Goal: Task Accomplishment & Management: Manage account settings

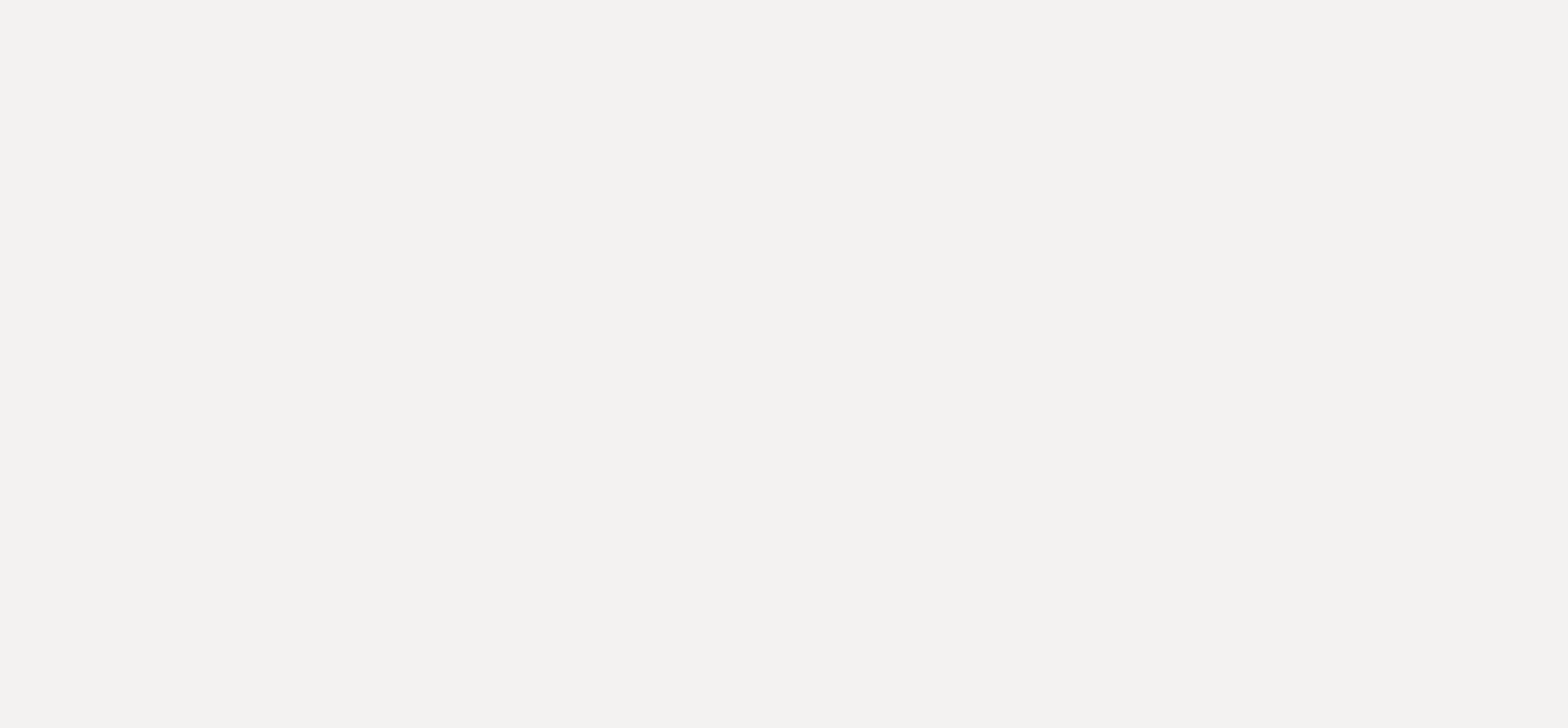
select select "8"
select select "4"
select select "8"
select select "6"
select select "8"
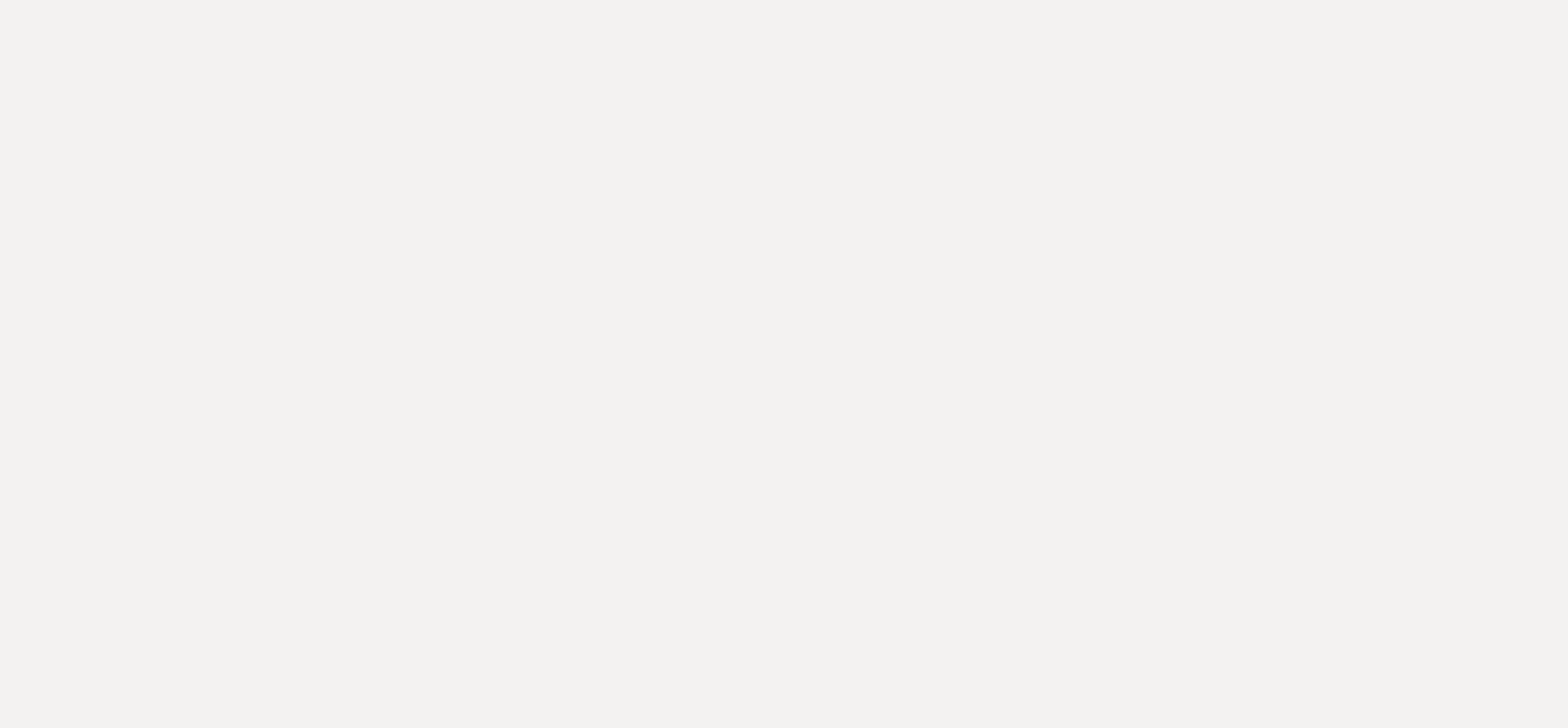
select select "10"
select select "8"
select select "6"
select select "8"
select select "5"
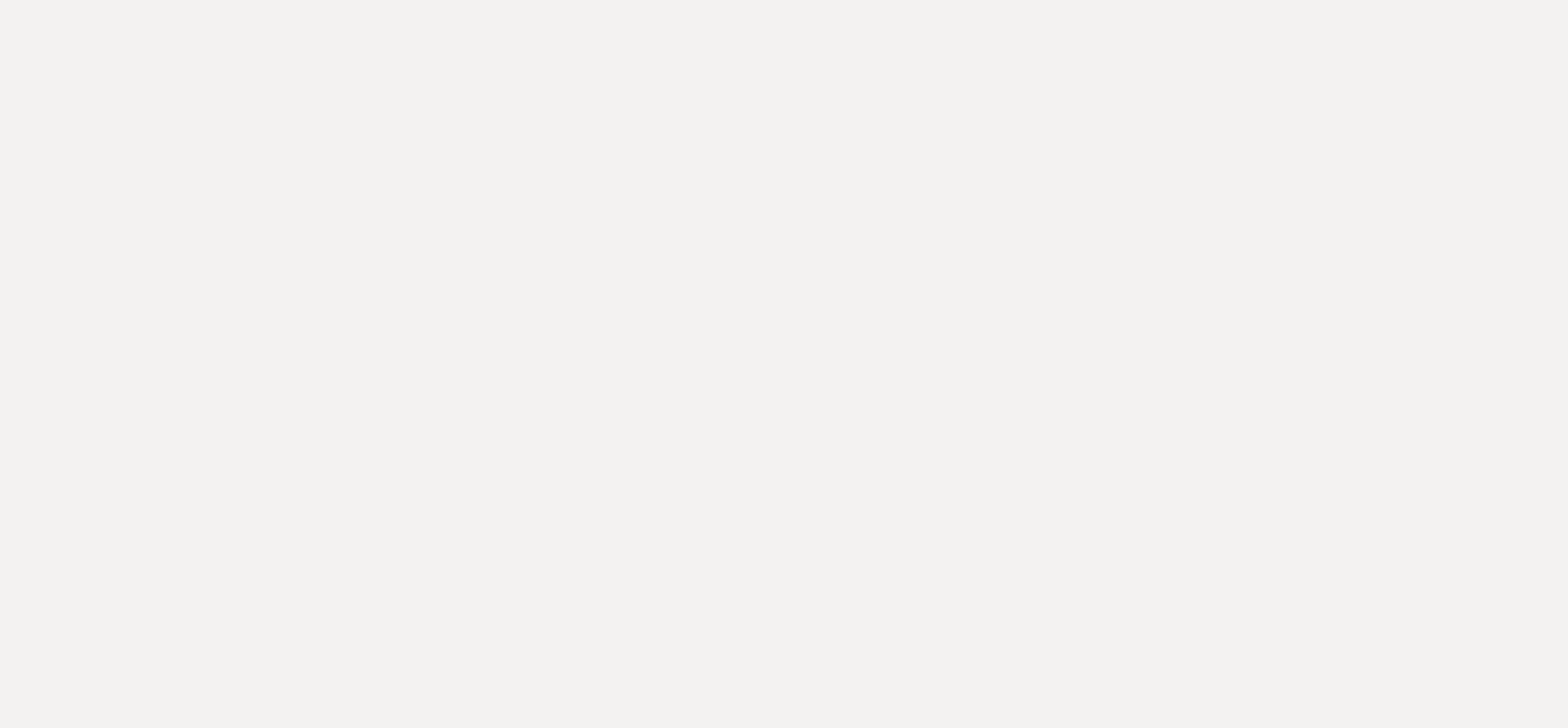
select select "8"
select select "5"
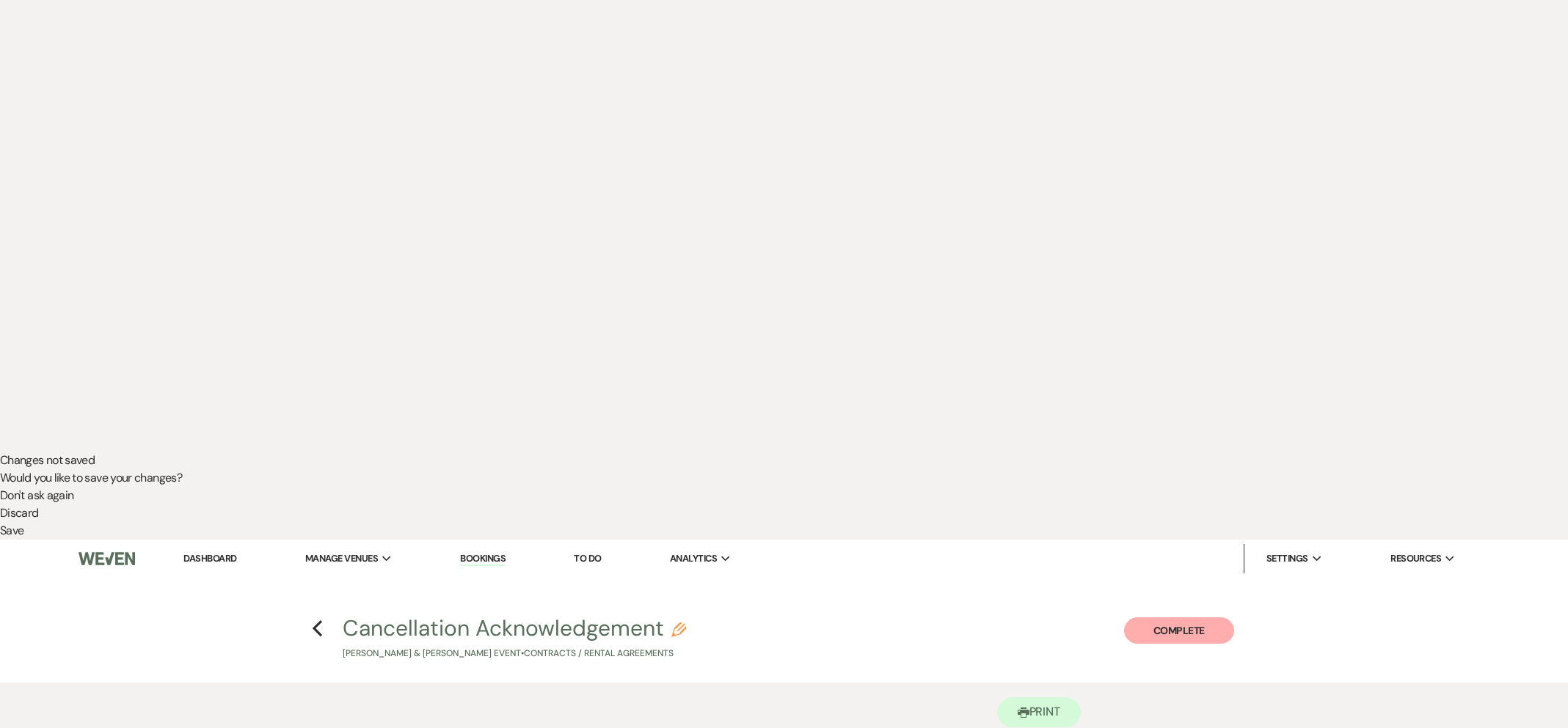
scroll to position [283, 0]
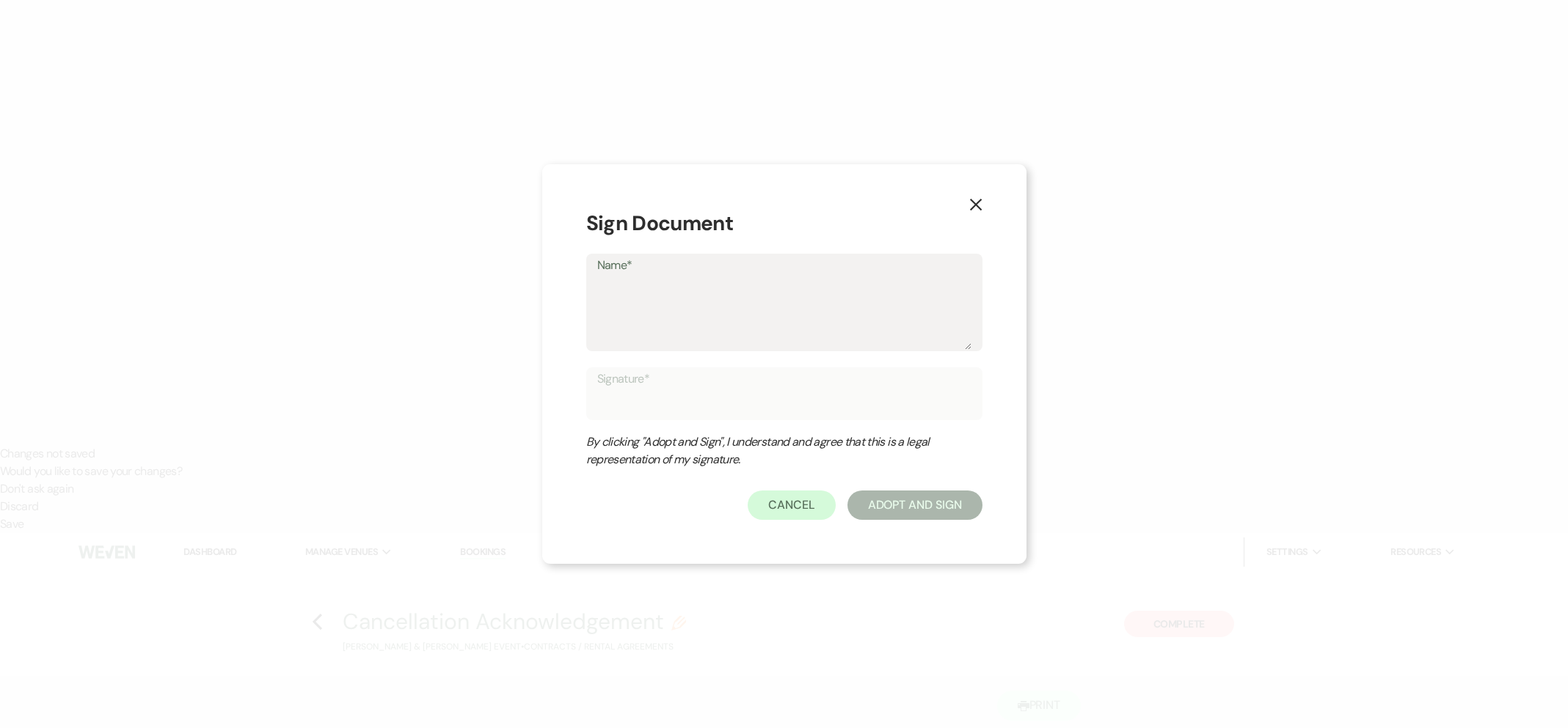
click at [704, 307] on textarea "Name*" at bounding box center [785, 313] width 374 height 74
type textarea "B"
type input "B"
type textarea "Br"
type input "Br"
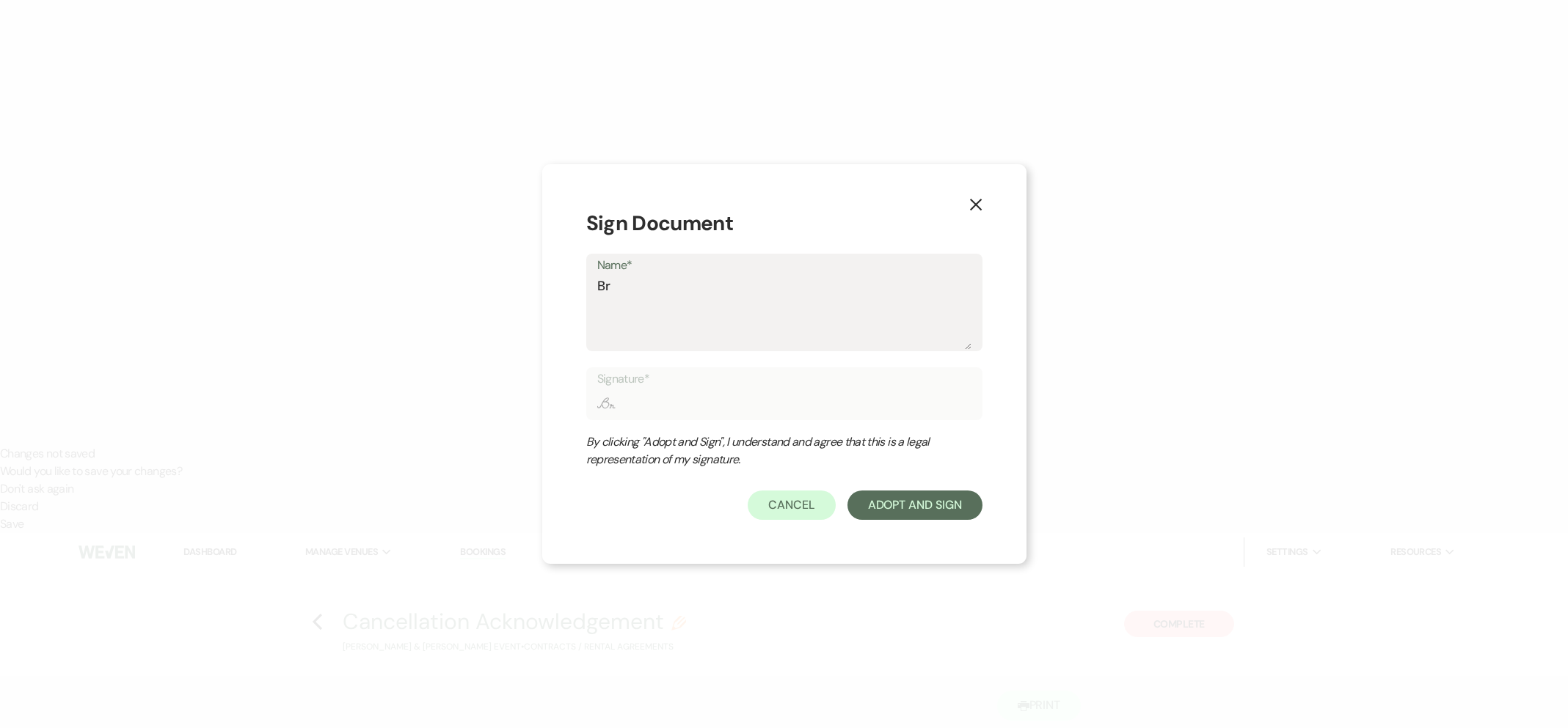
type textarea "Bri"
type input "Bri"
type textarea "Brid"
type input "Brid"
type textarea "Bridg"
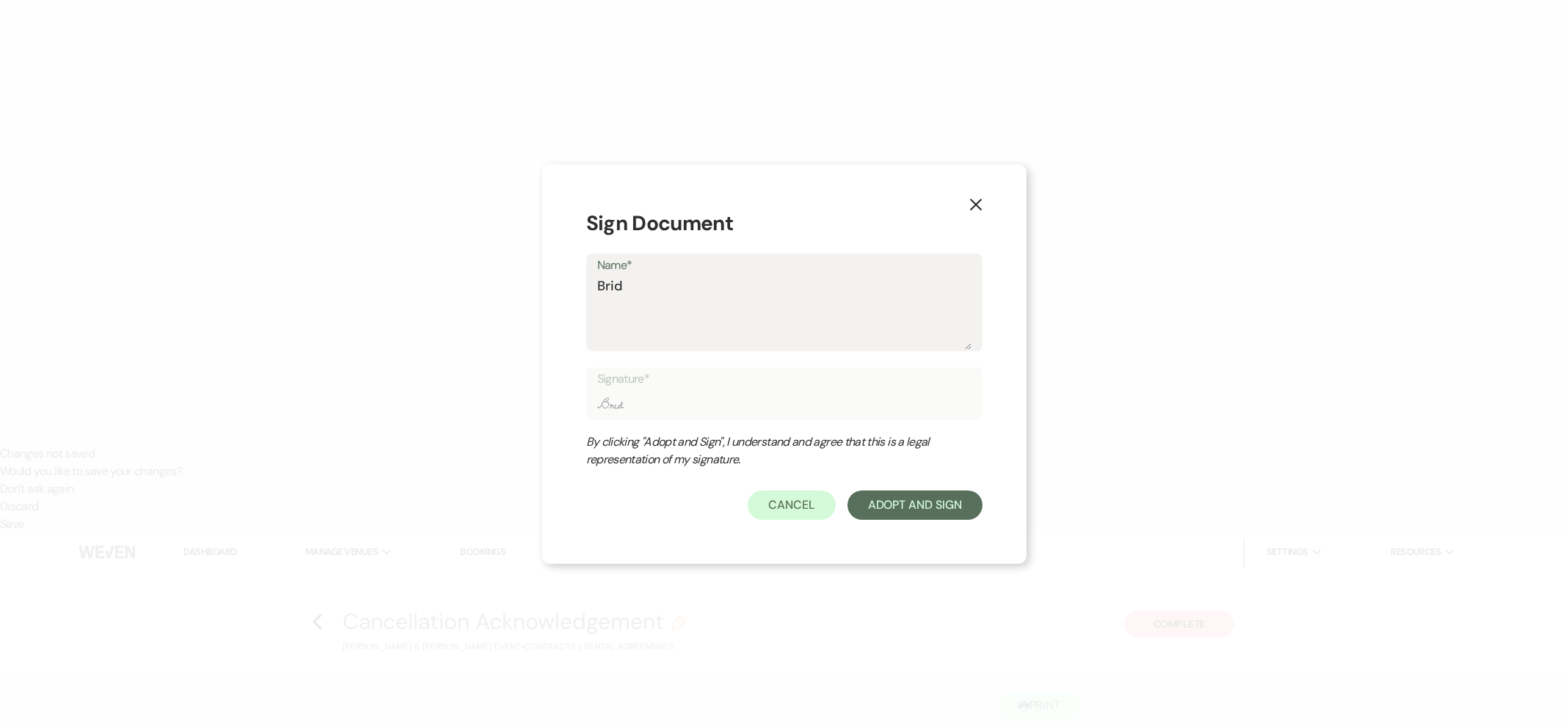
type input "Bridg"
type textarea "Bridge"
type input "Bridge"
type textarea "[PERSON_NAME]"
type input "[PERSON_NAME]"
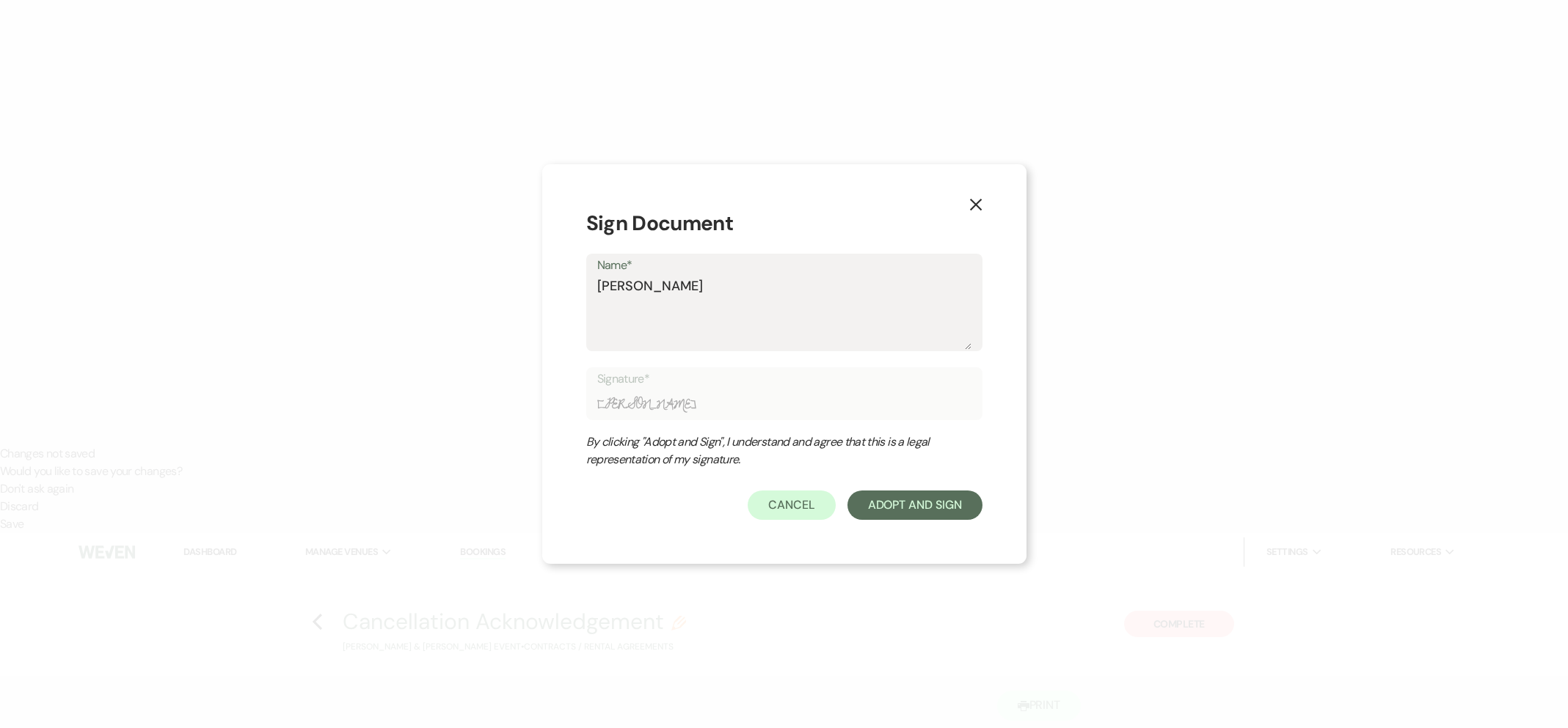
type textarea "[PERSON_NAME]"
type input "[PERSON_NAME]"
type textarea "[PERSON_NAME]"
type input "[PERSON_NAME]"
type textarea "[PERSON_NAME]"
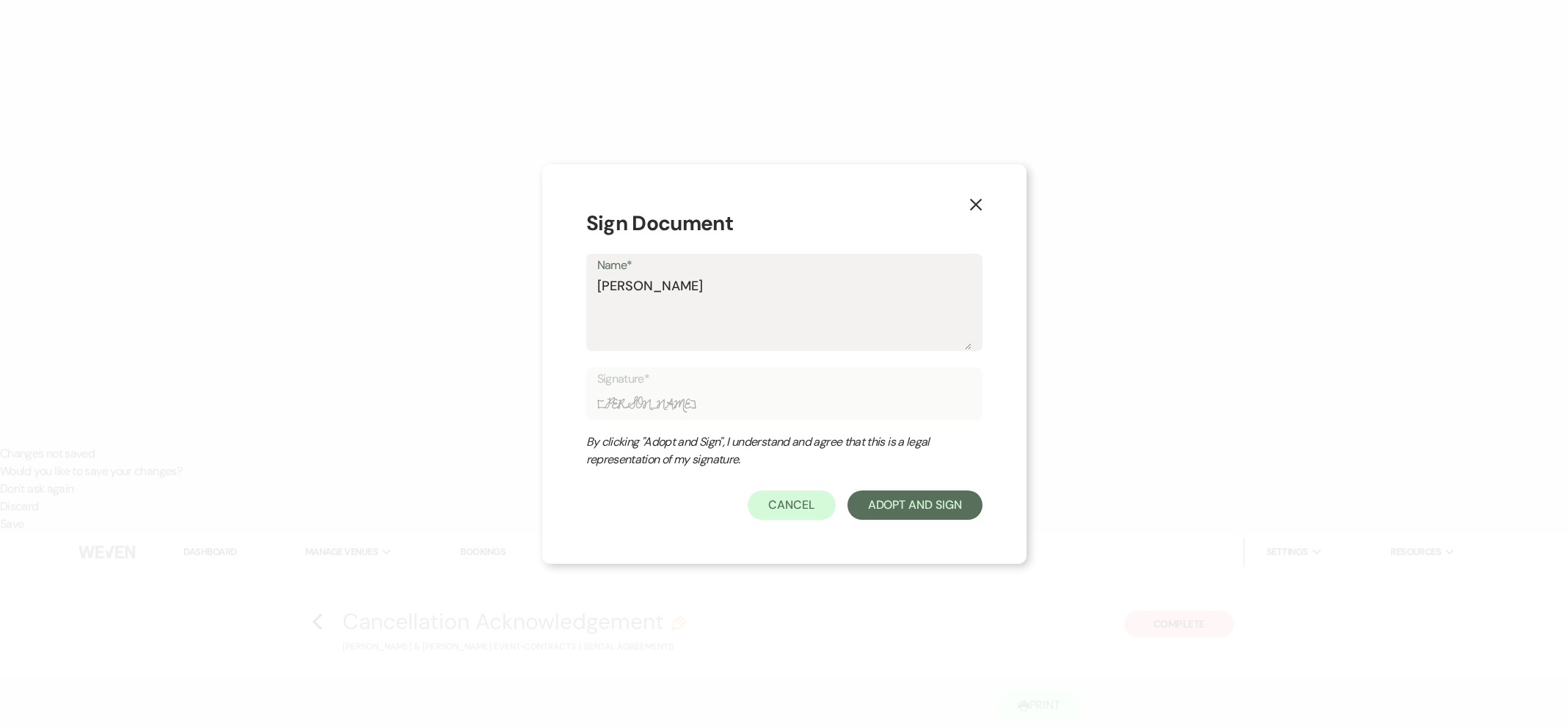
type input "[PERSON_NAME]"
type textarea "[PERSON_NAME]"
click at [732, 305] on textarea "[PERSON_NAME]" at bounding box center [785, 313] width 374 height 74
type textarea "[PERSON_NAME]"
type input "[PERSON_NAME]"
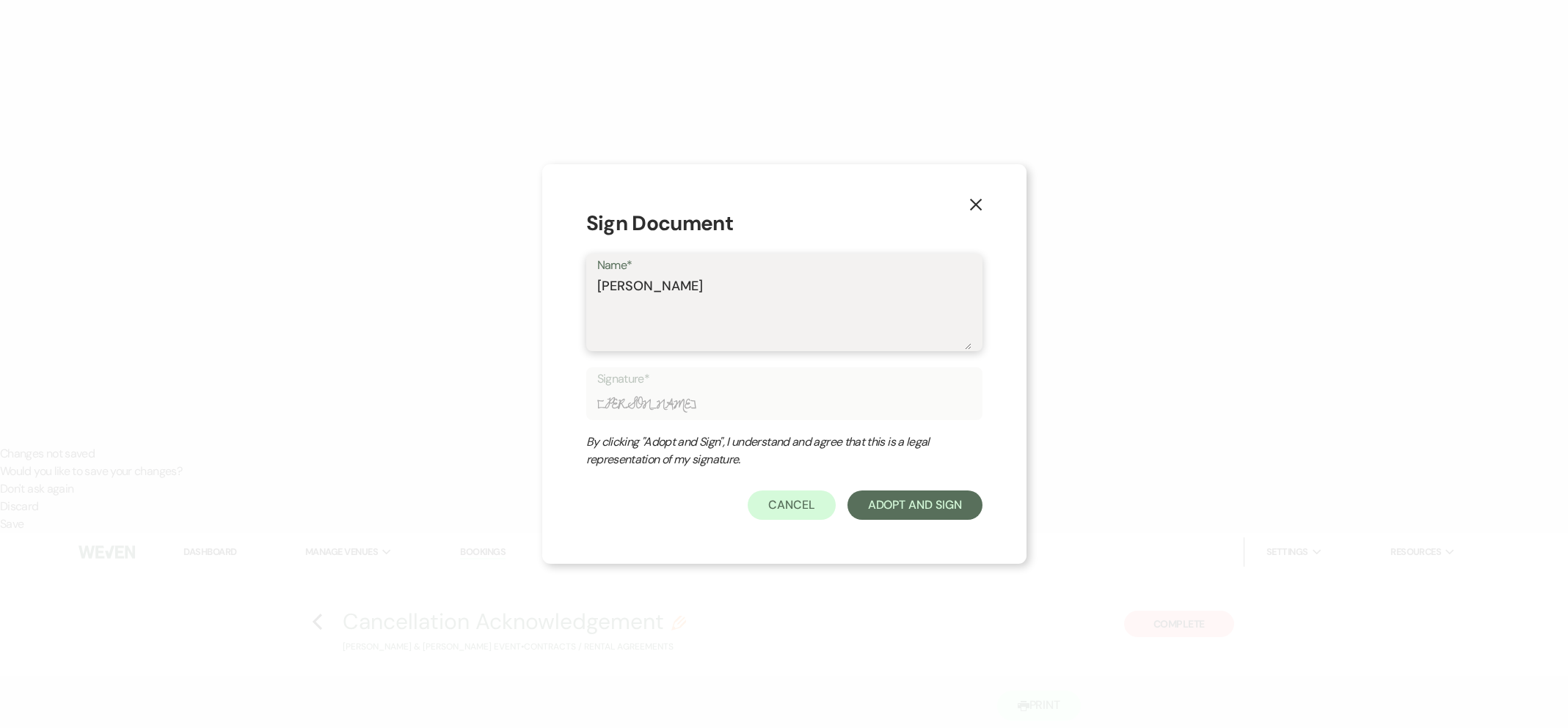
type textarea "[PERSON_NAME]"
type input "[PERSON_NAME]"
type textarea "[PERSON_NAME]"
type input "[PERSON_NAME]"
type textarea "[PERSON_NAME]"
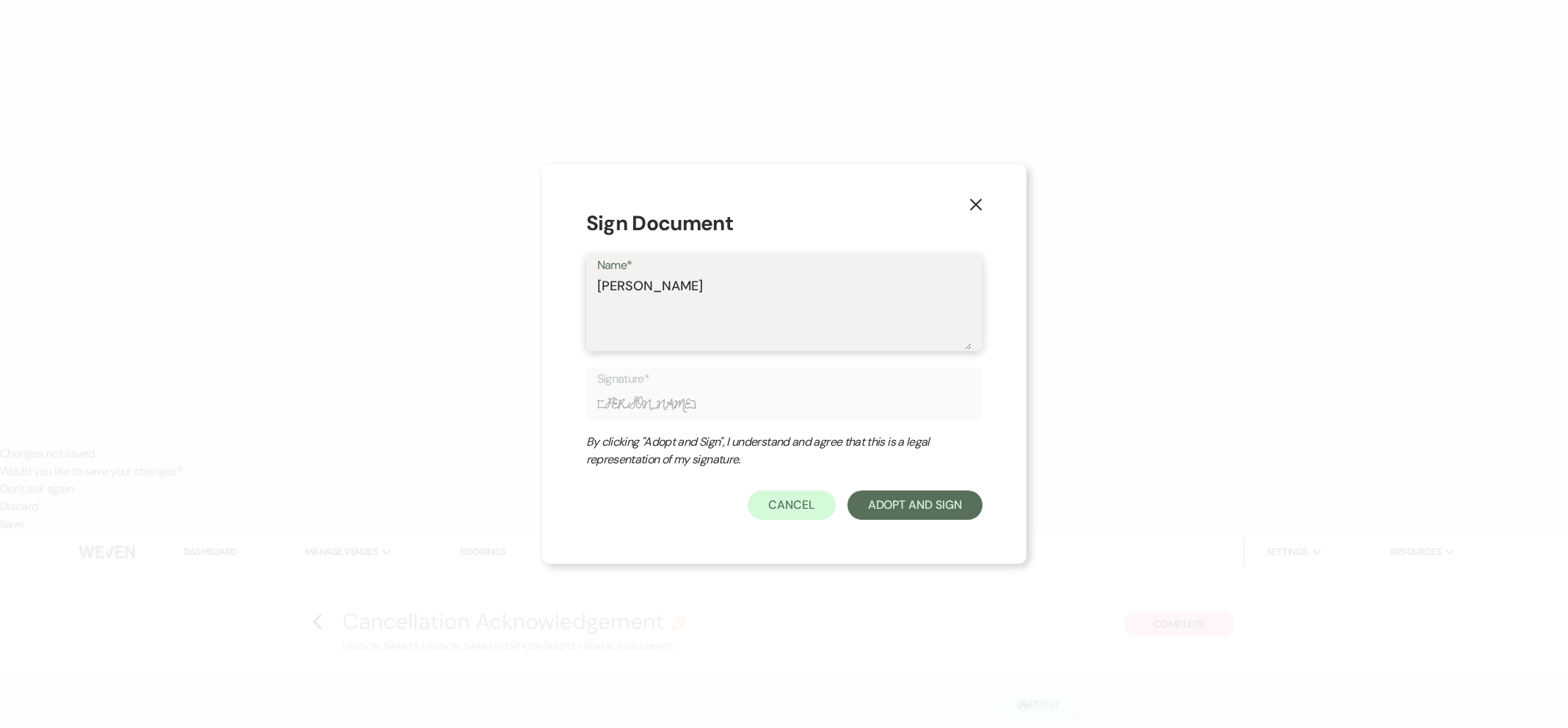
type input "[PERSON_NAME]"
type textarea "[PERSON_NAME]"
click at [888, 489] on form "Sign Document Name* [PERSON_NAME] Signature* [PERSON_NAME] By clicking "Adopt a…" at bounding box center [784, 364] width 396 height 311
drag, startPoint x: 890, startPoint y: 506, endPoint x: 879, endPoint y: 500, distance: 12.5
click at [891, 507] on button "Adopt And Sign" at bounding box center [915, 506] width 135 height 29
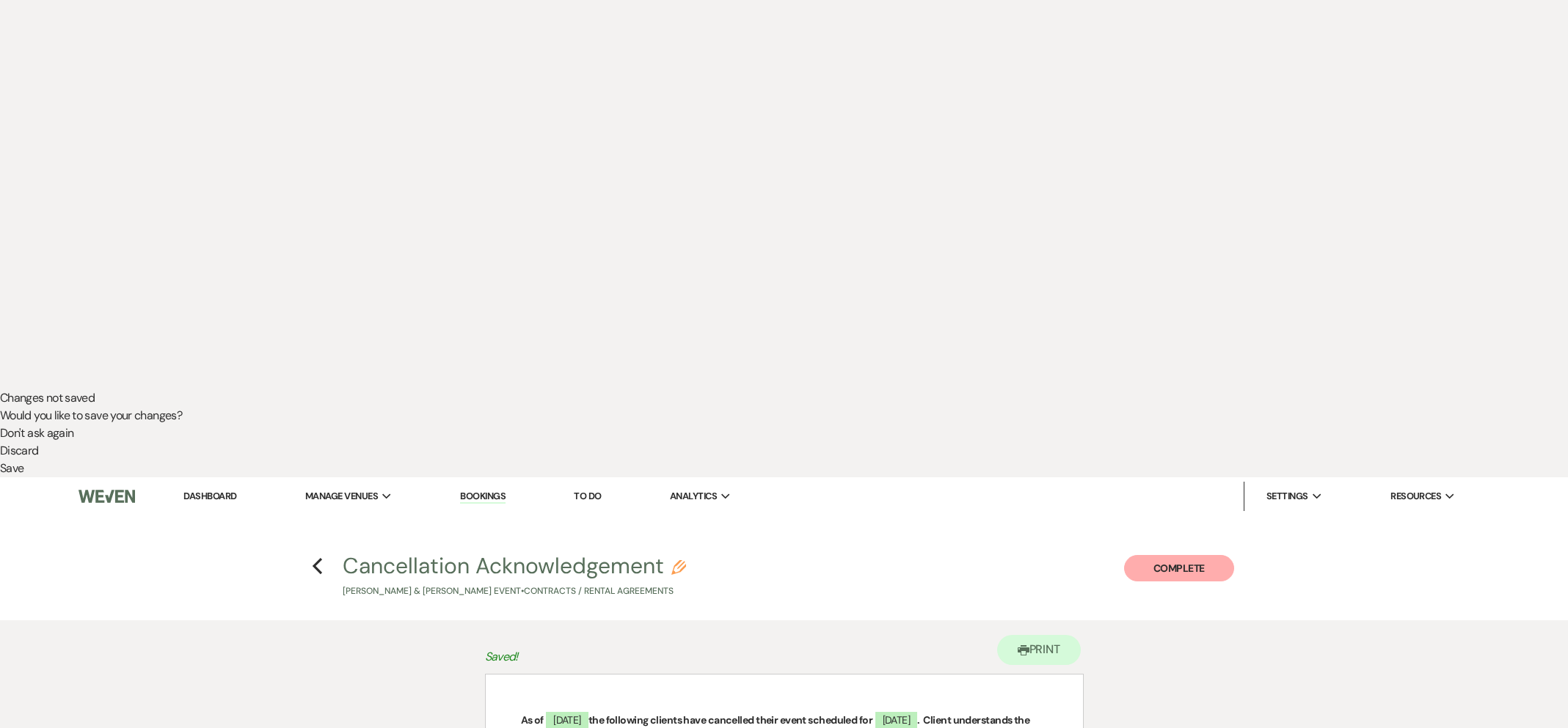
scroll to position [346, 0]
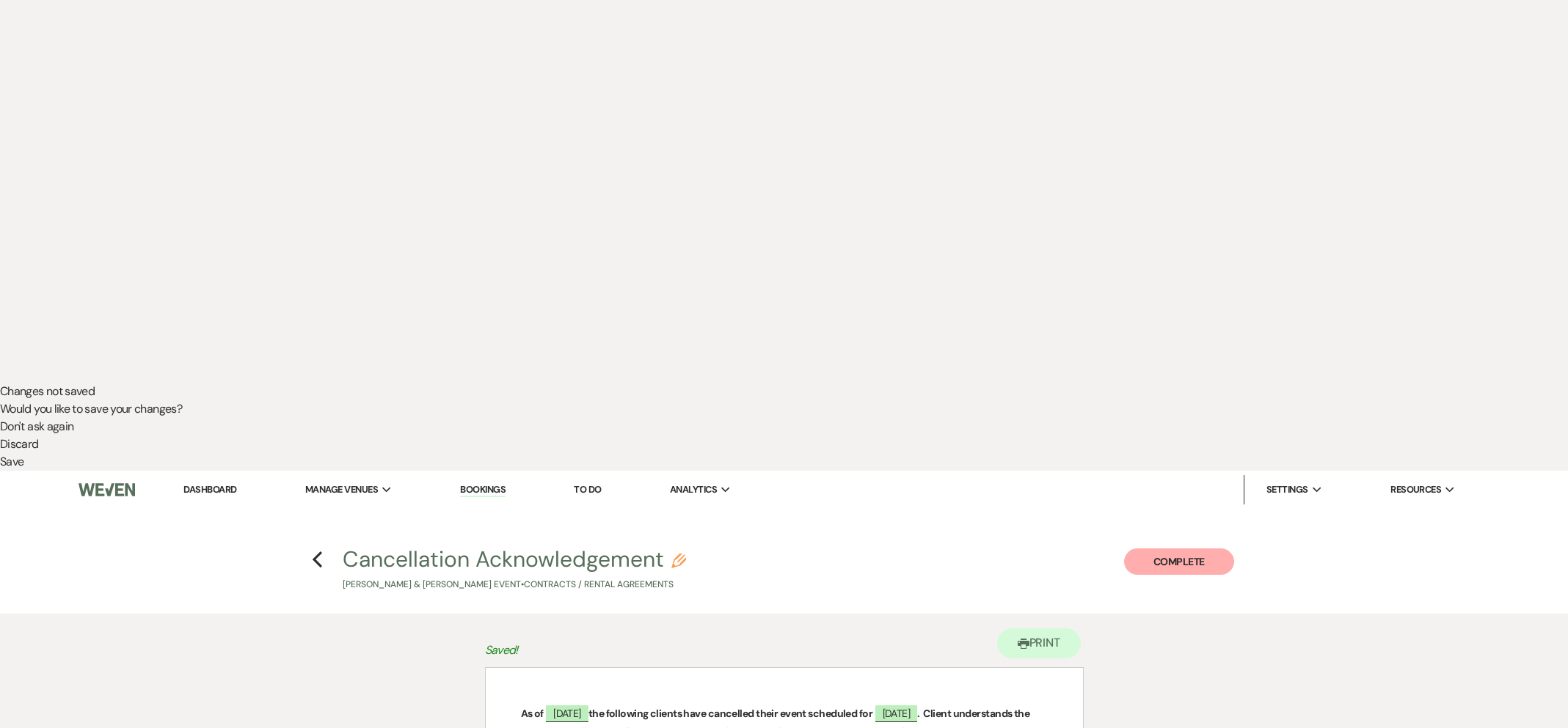
checkbox input "true"
drag, startPoint x: 505, startPoint y: 608, endPoint x: 504, endPoint y: 595, distance: 13.0
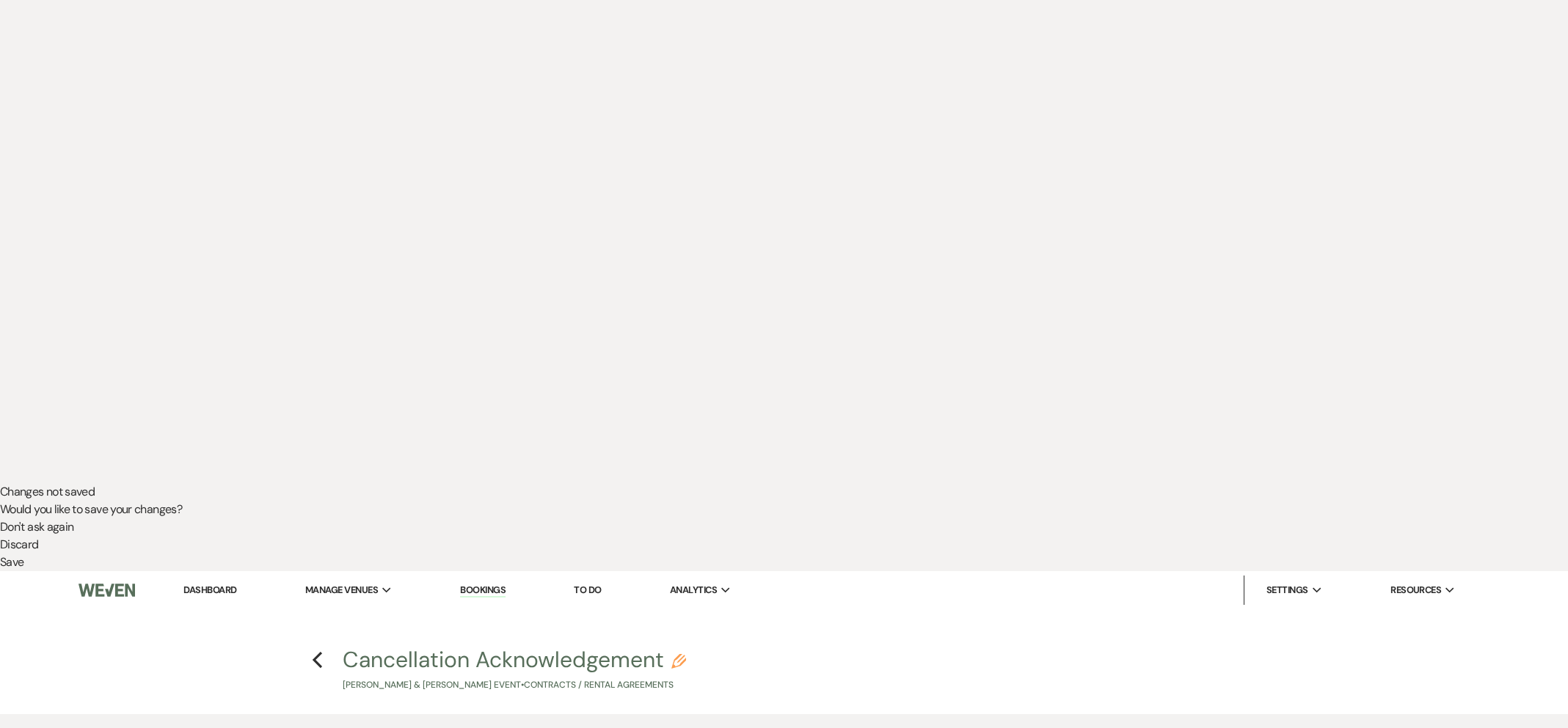
scroll to position [0, 0]
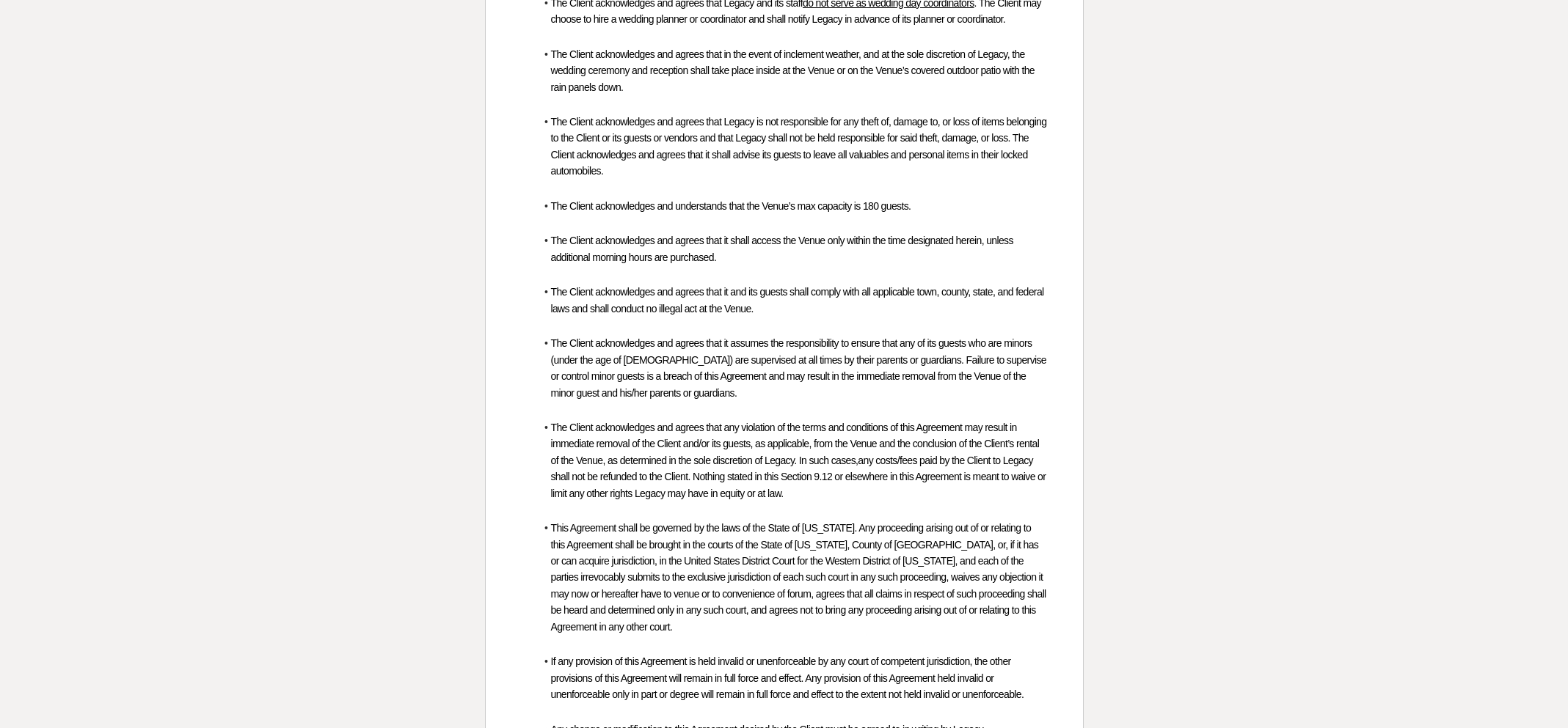
scroll to position [4610, 0]
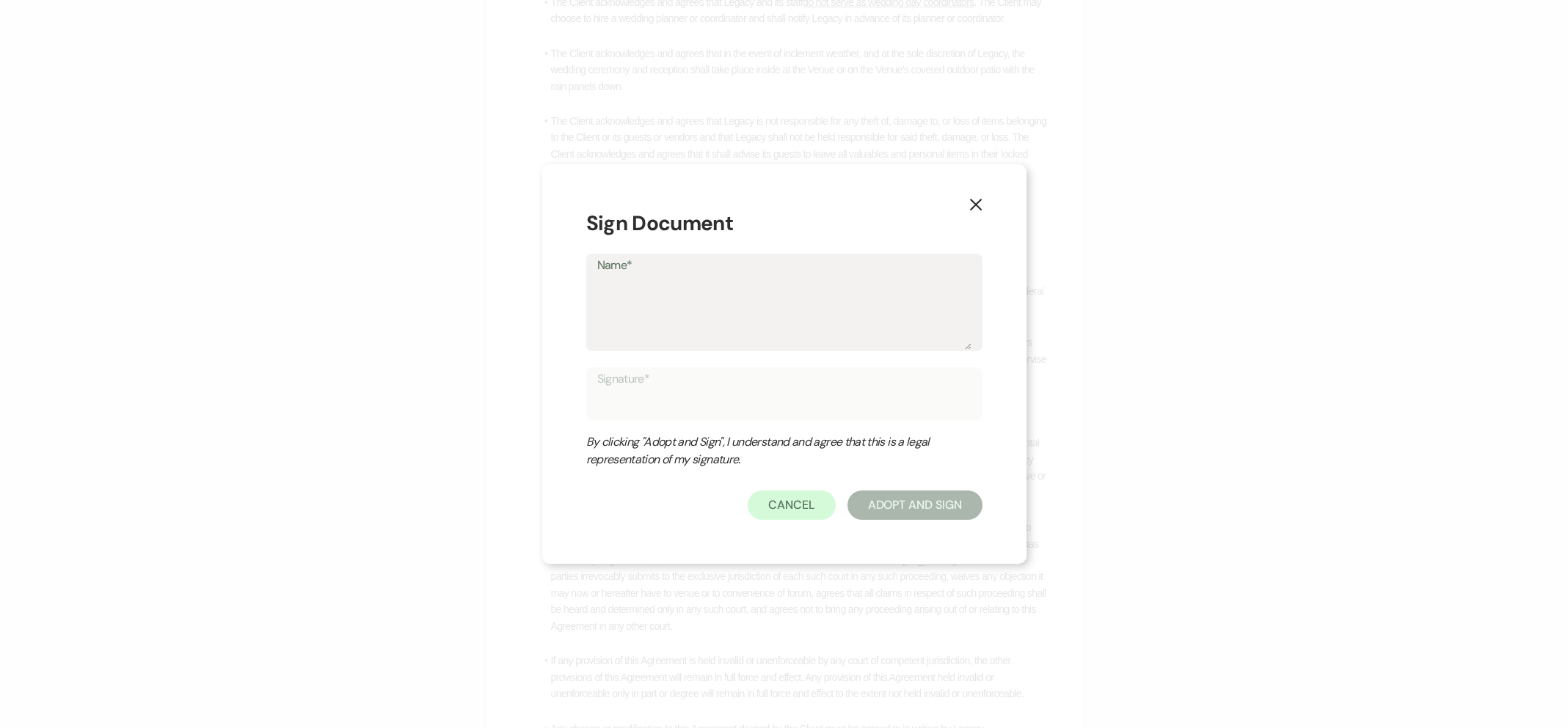
click at [672, 318] on textarea "Name*" at bounding box center [785, 313] width 374 height 74
type textarea "B"
type input "B"
type textarea "Br"
type input "Br"
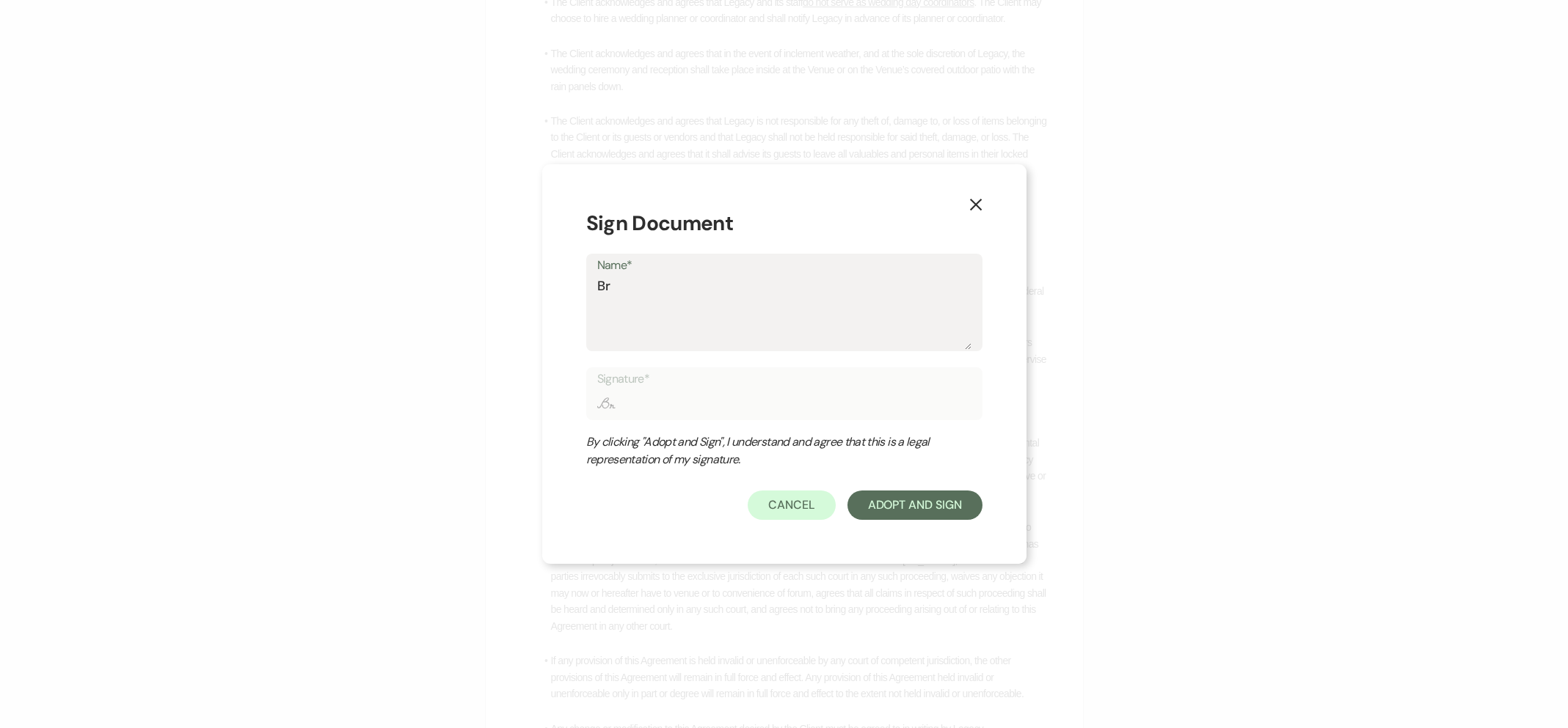
type textarea "Bri"
type input "Bri"
type textarea "Brid"
type input "Brid"
type textarea "Bridg"
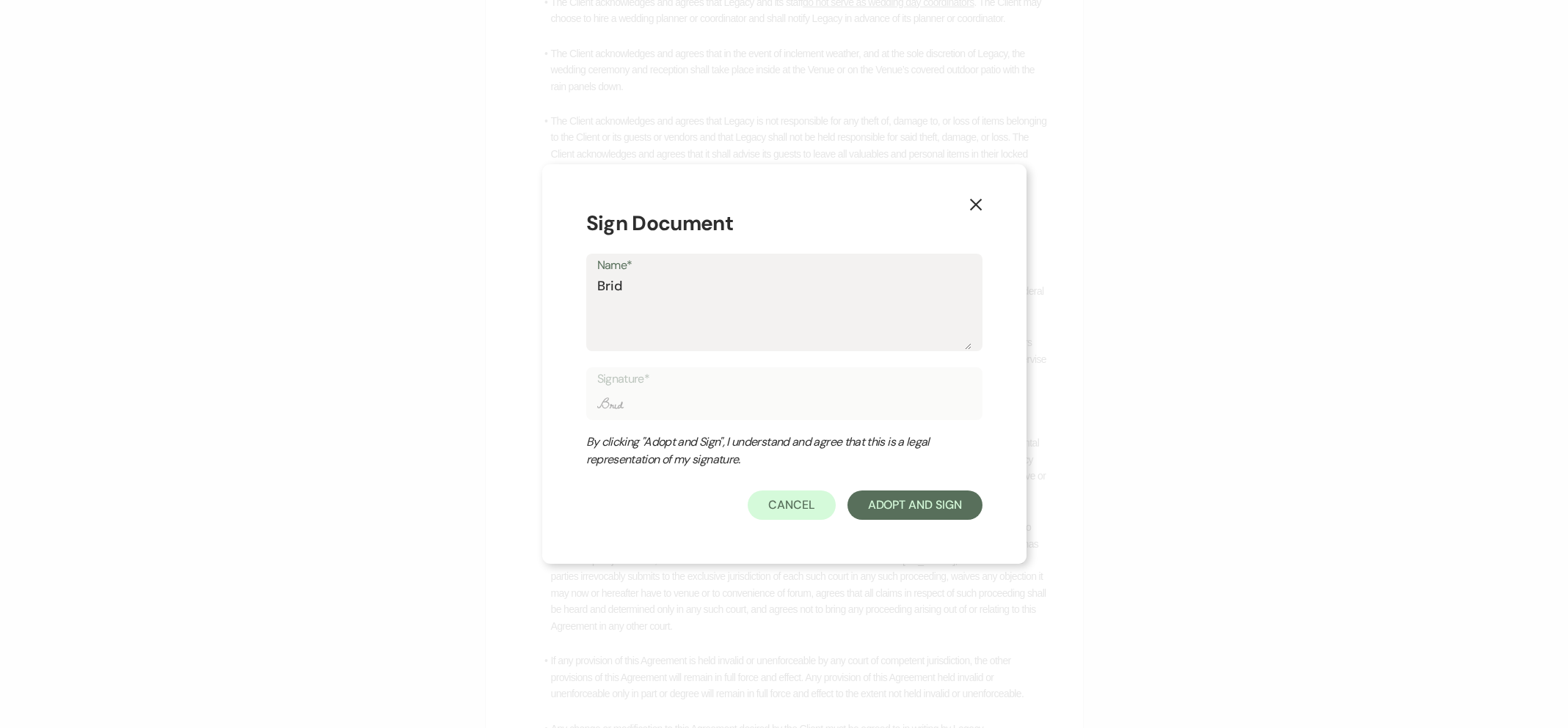
type input "Bridg"
type textarea "Bridge"
type input "Bridge"
type textarea "[PERSON_NAME]"
type input "[PERSON_NAME]"
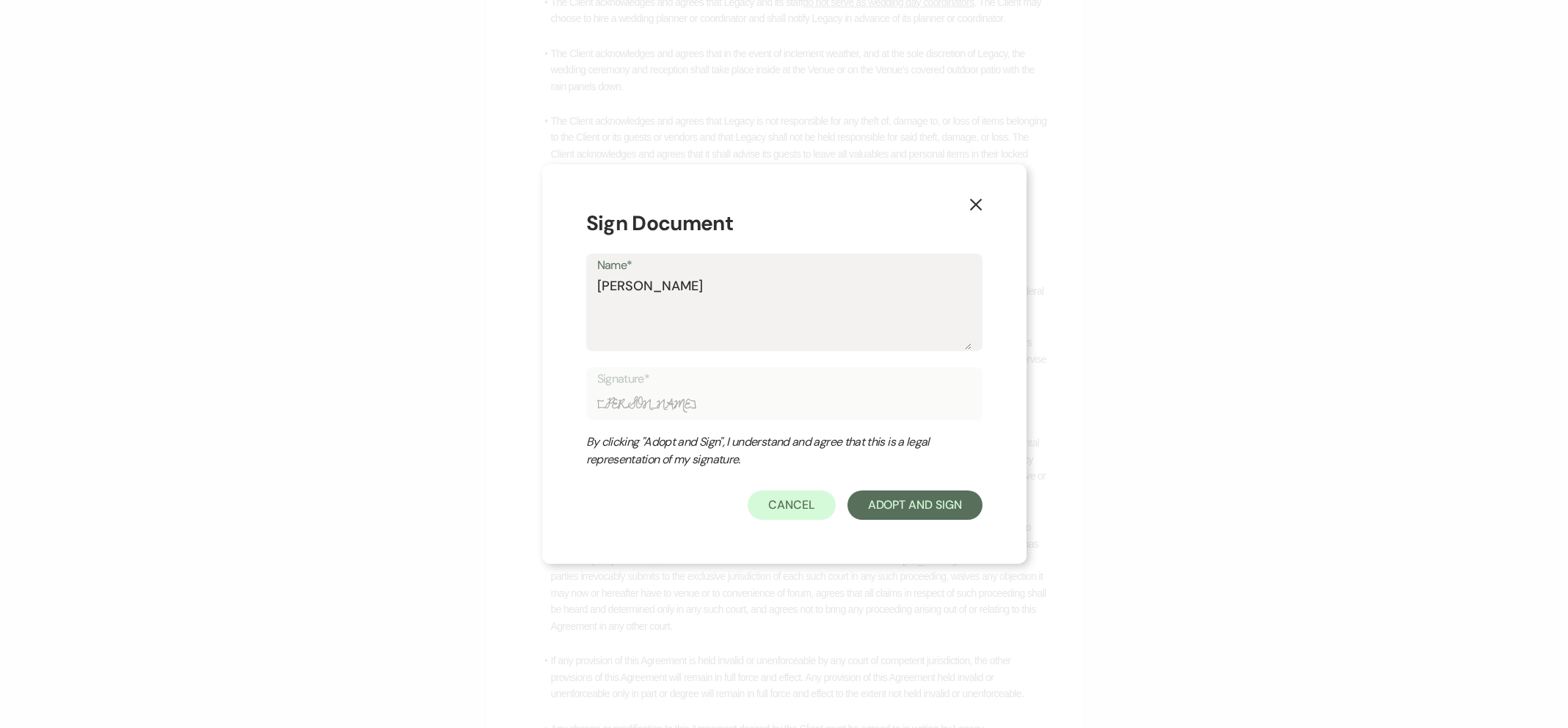
type textarea "[PERSON_NAME]"
type input "[PERSON_NAME]"
type textarea "[PERSON_NAME]"
type input "[PERSON_NAME]"
type textarea "[PERSON_NAME]"
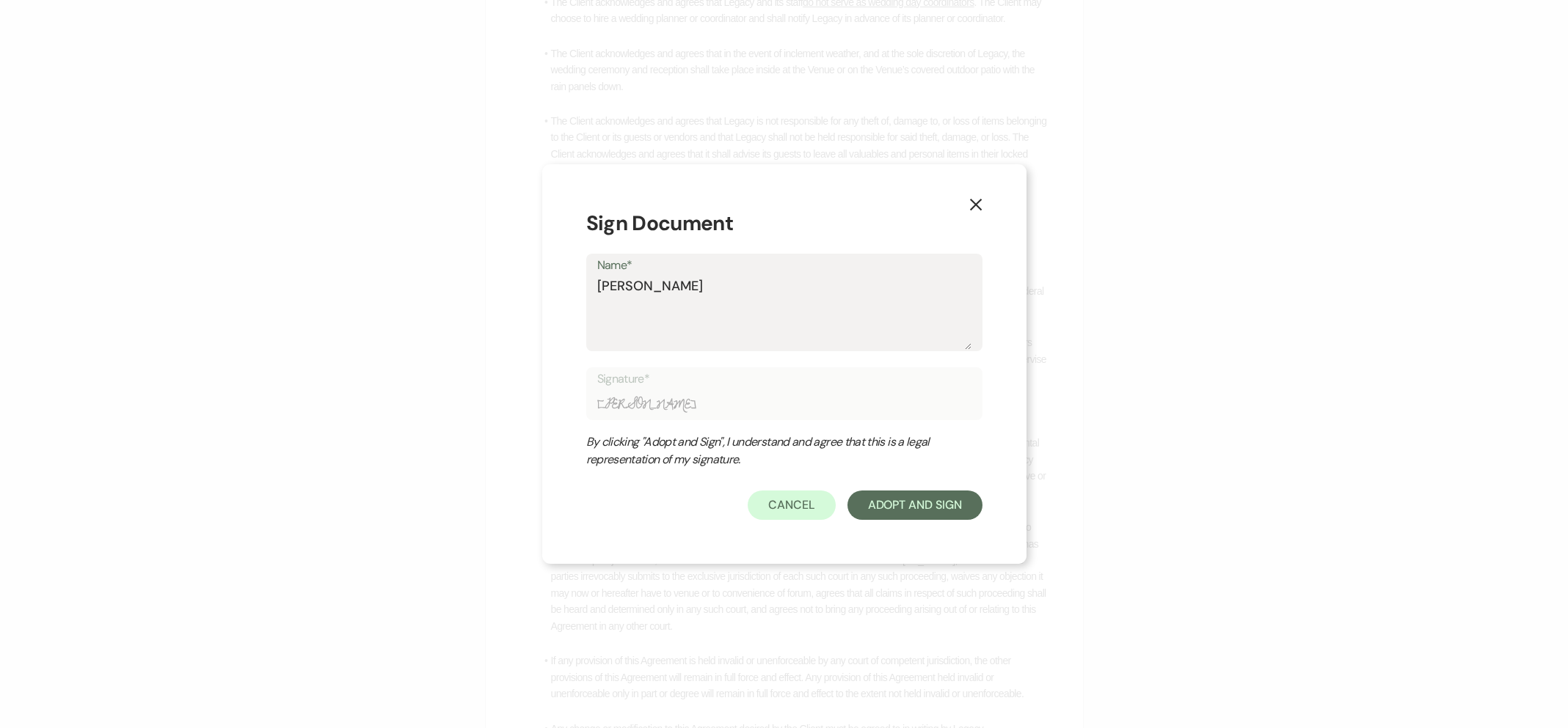
type input "[PERSON_NAME]"
type textarea "[PERSON_NAME]"
type input "[PERSON_NAME]"
type textarea "[PERSON_NAME]"
type input "[PERSON_NAME]"
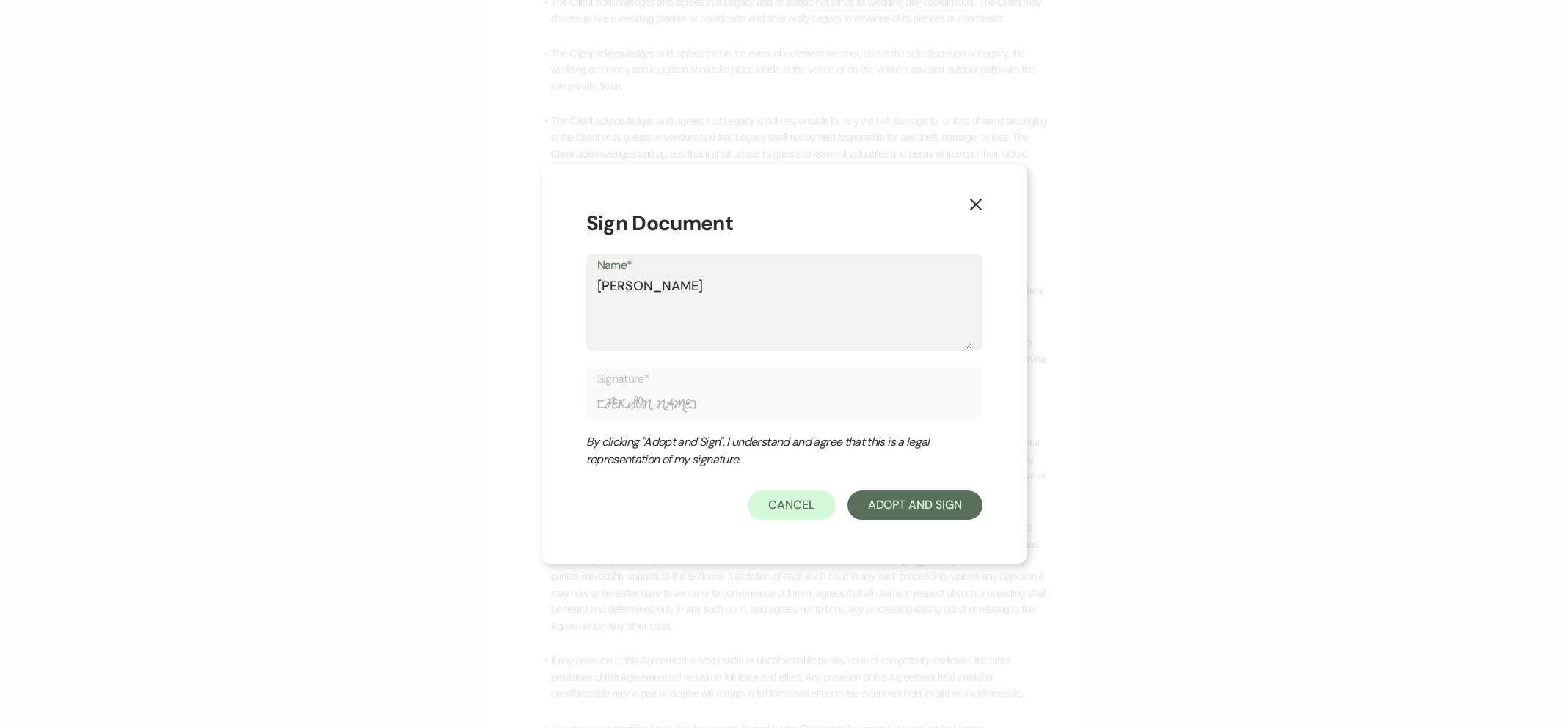
type textarea "[PERSON_NAME]"
type input "[PERSON_NAME]"
type textarea "[PERSON_NAME]"
type input "[PERSON_NAME]"
type textarea "[PERSON_NAME]"
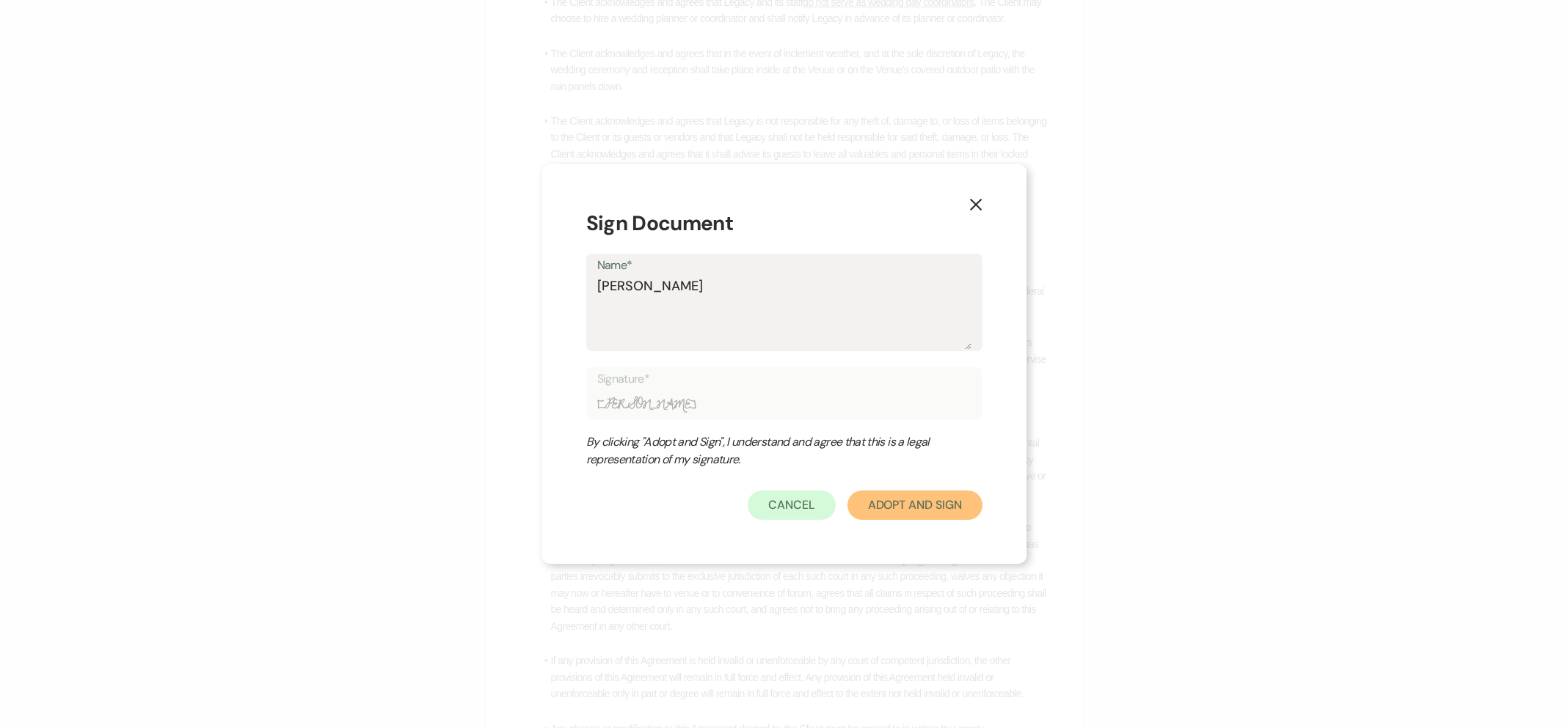
click at [879, 499] on button "Adopt And Sign" at bounding box center [915, 506] width 135 height 29
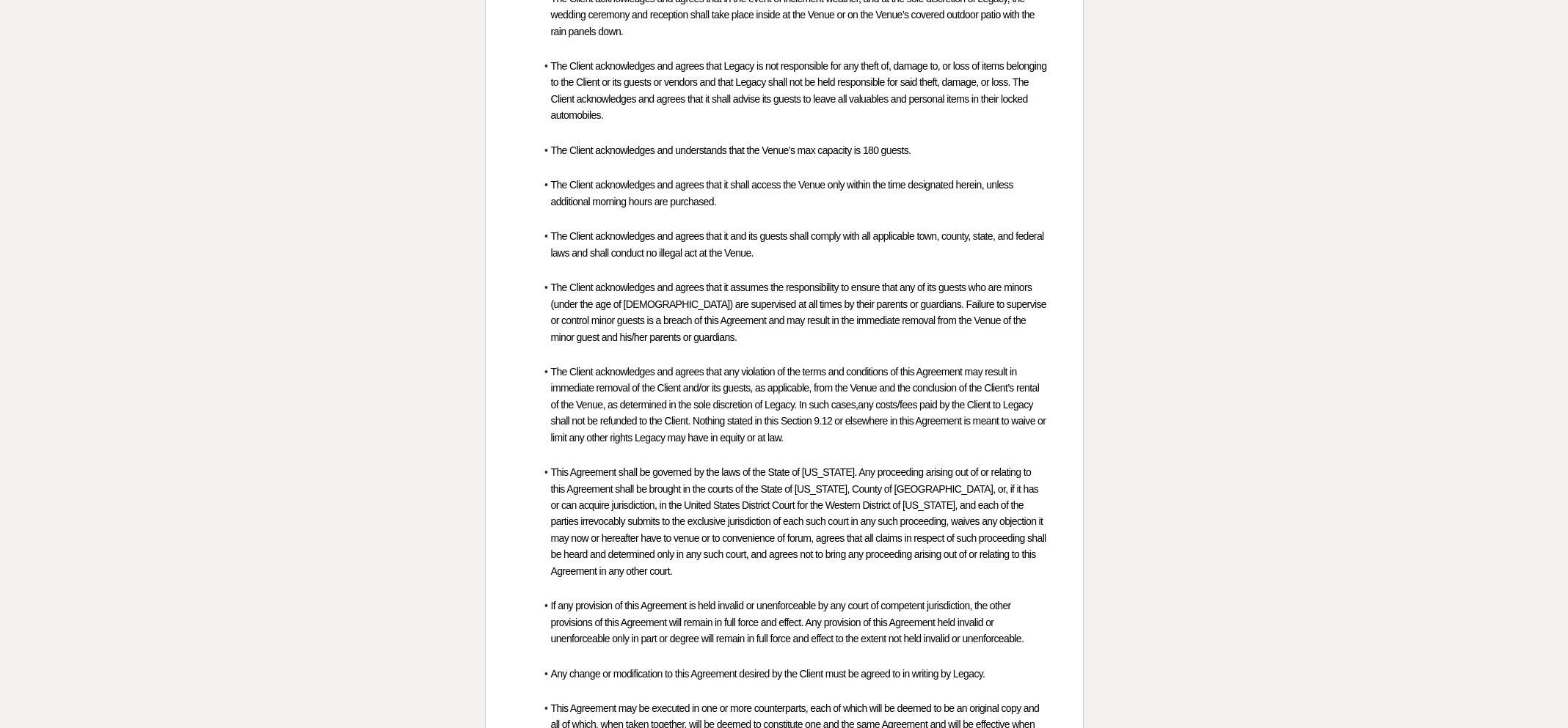
scroll to position [4671, 0]
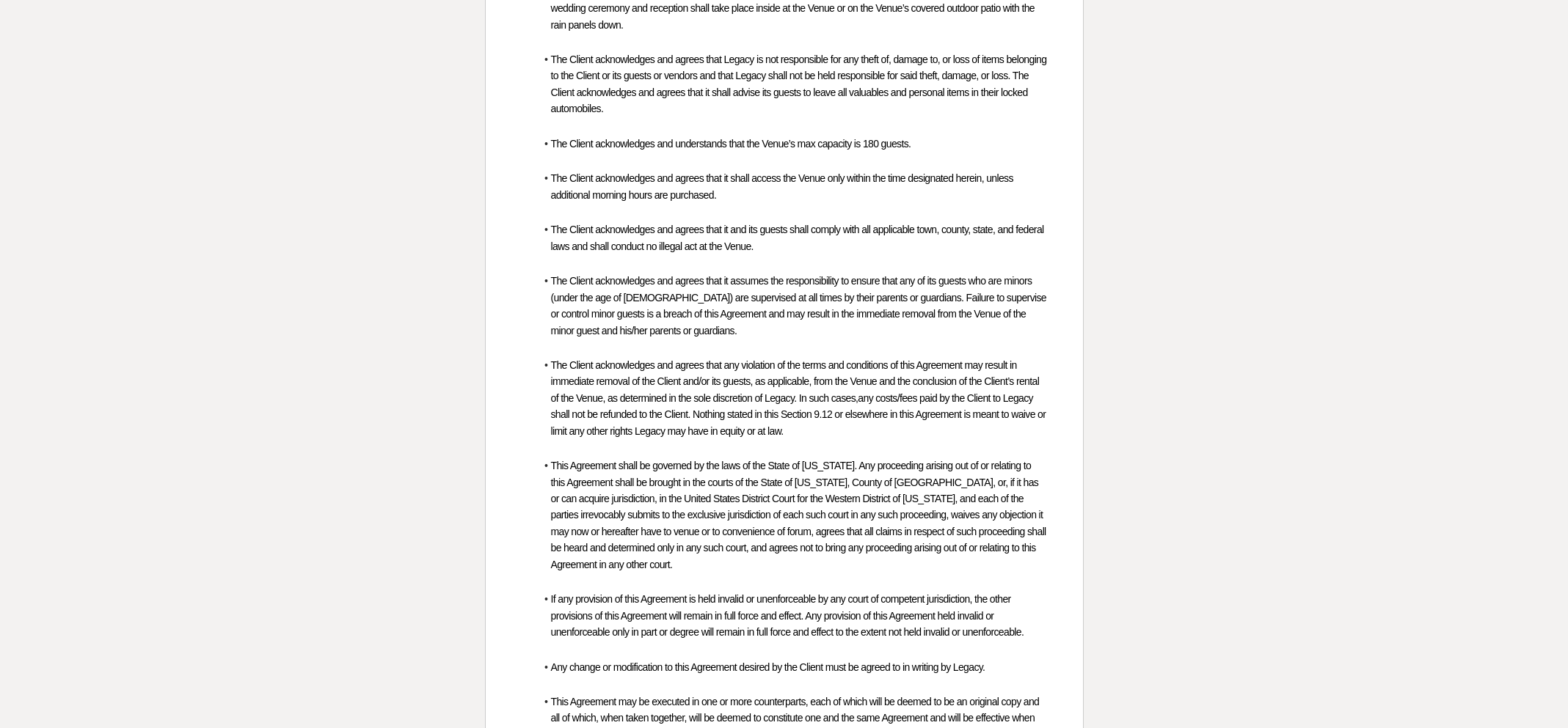
checkbox input "true"
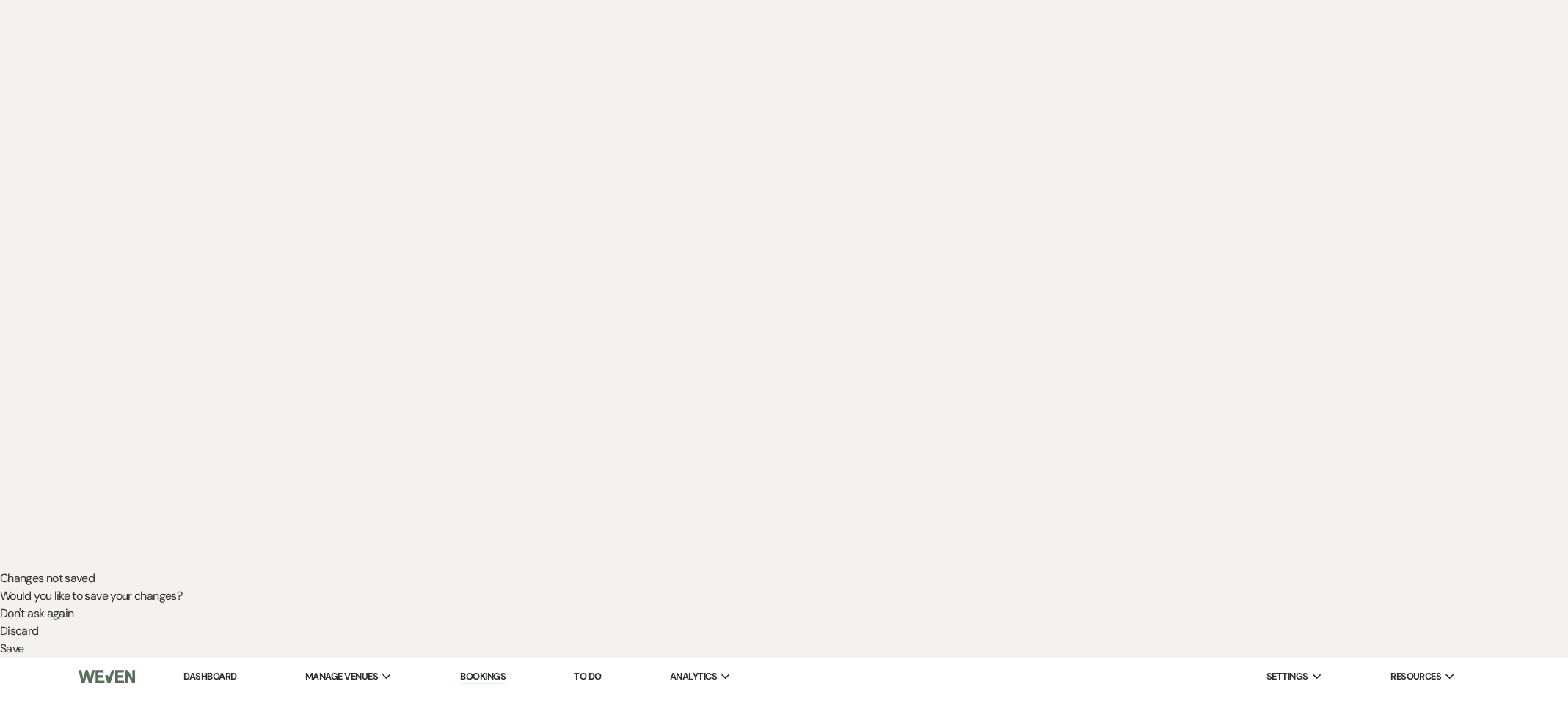
scroll to position [0, 0]
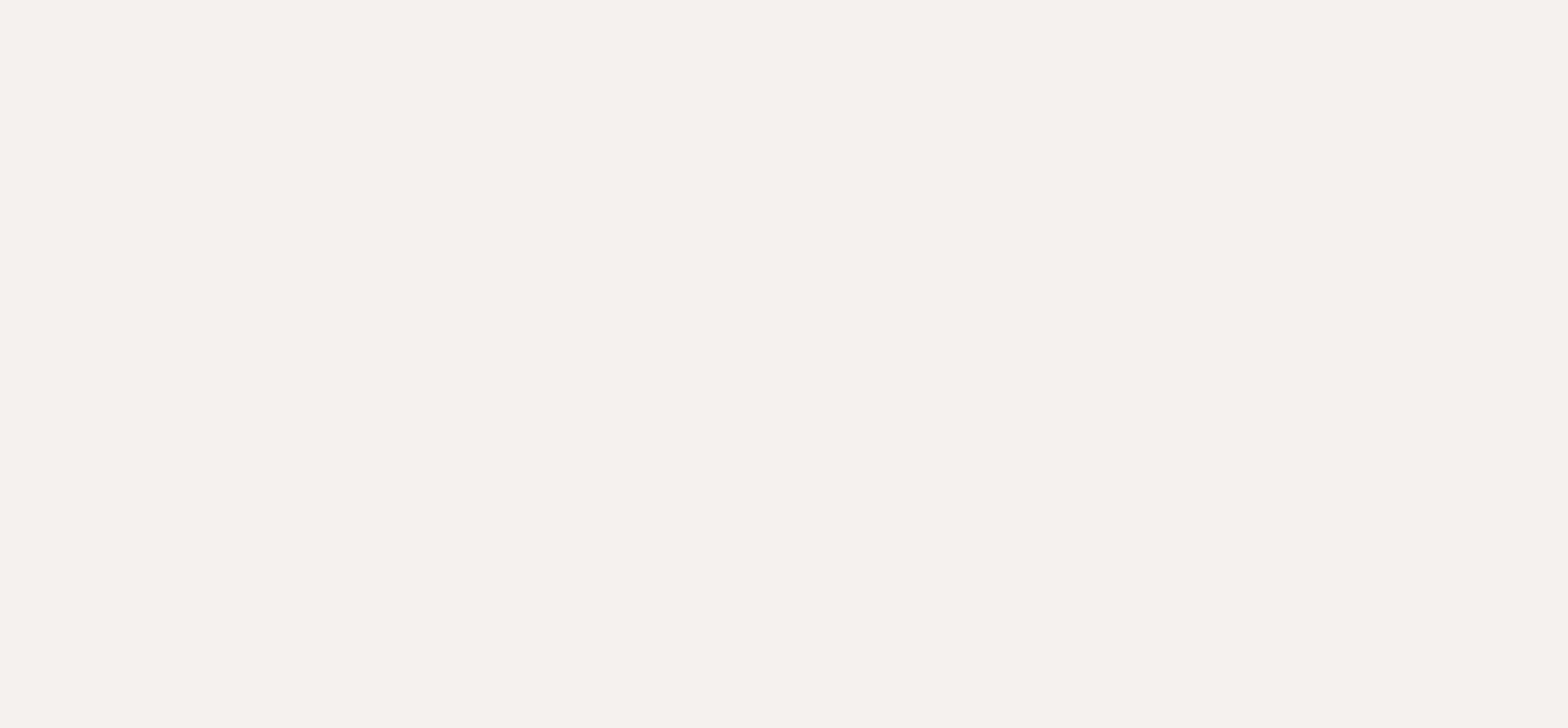
select select "8"
select select "4"
select select "8"
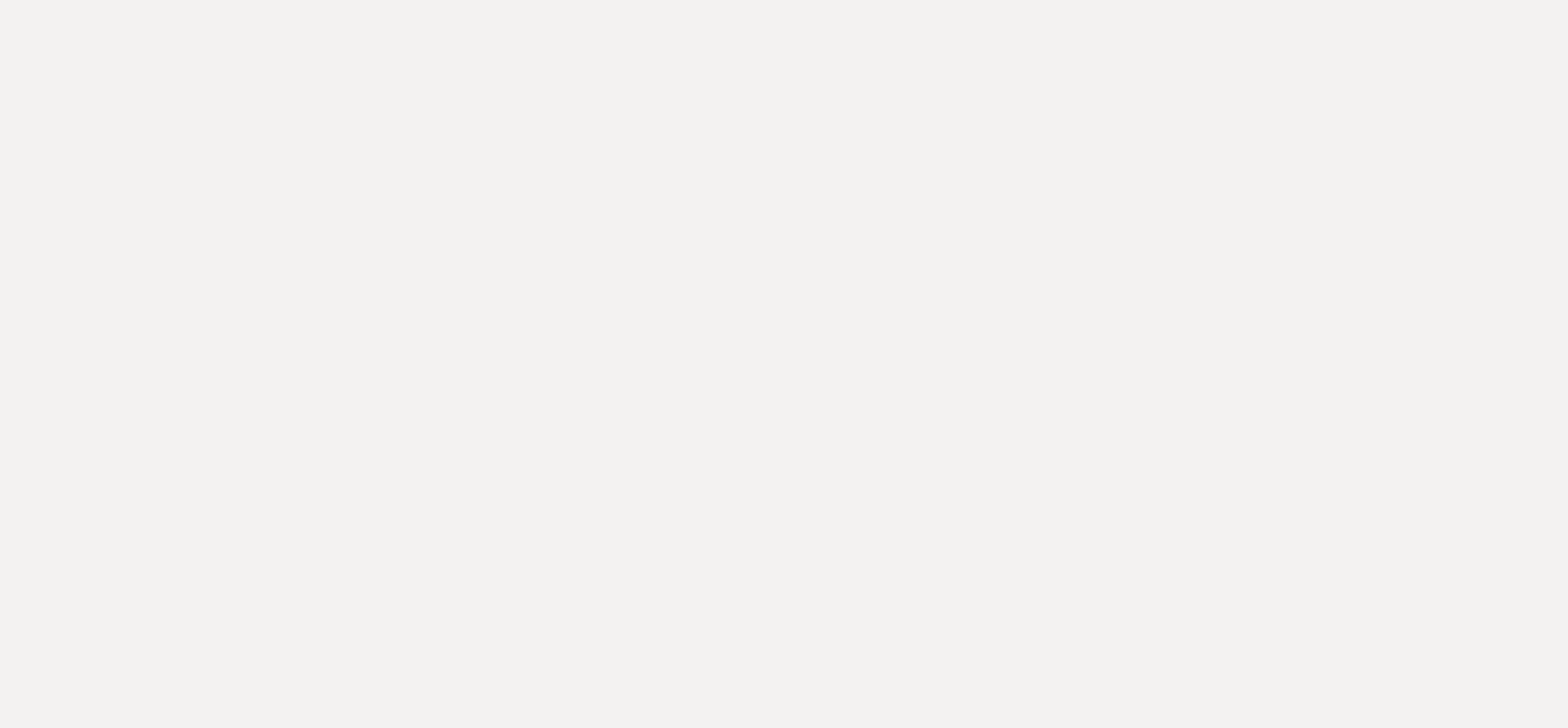
select select "6"
select select "8"
select select "10"
select select "8"
select select "6"
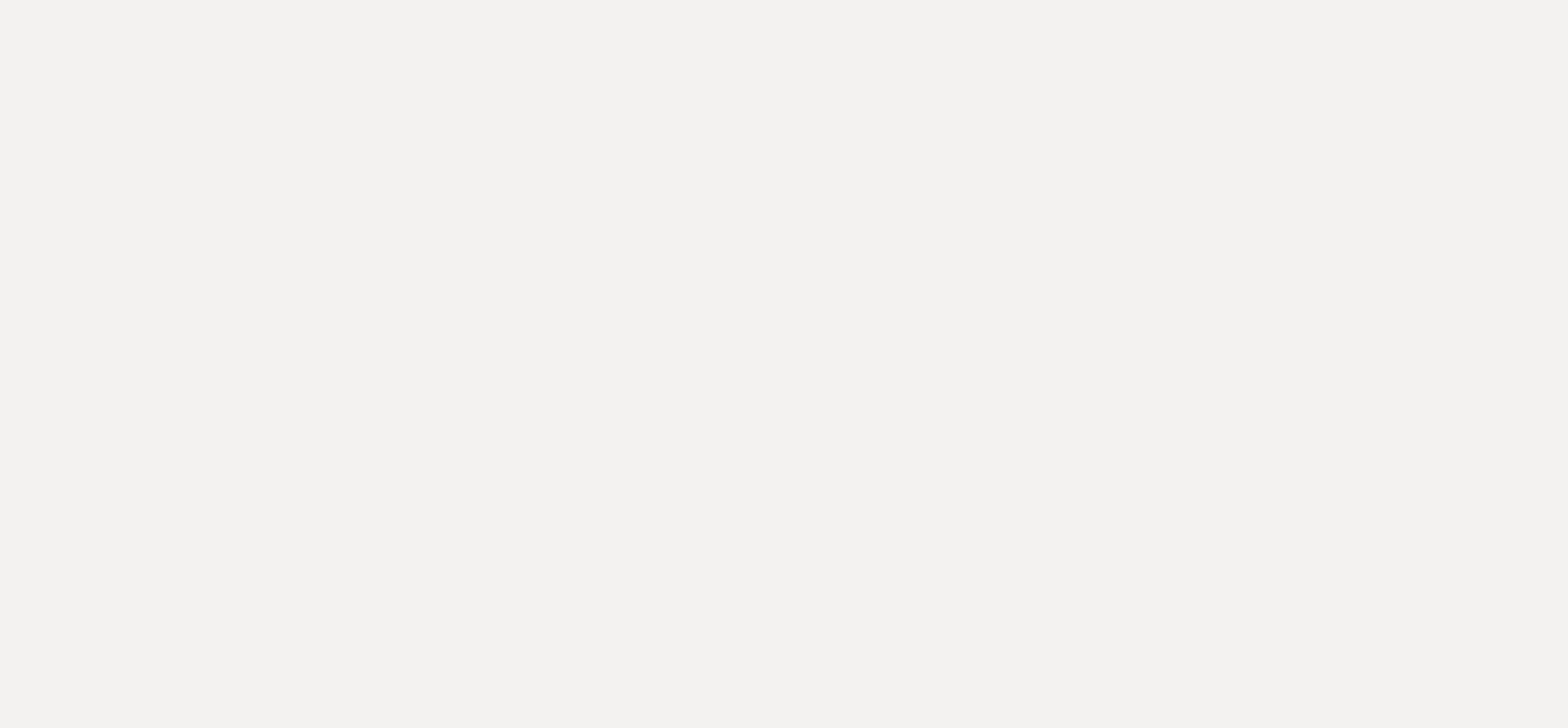
select select "8"
select select "5"
select select "8"
select select "5"
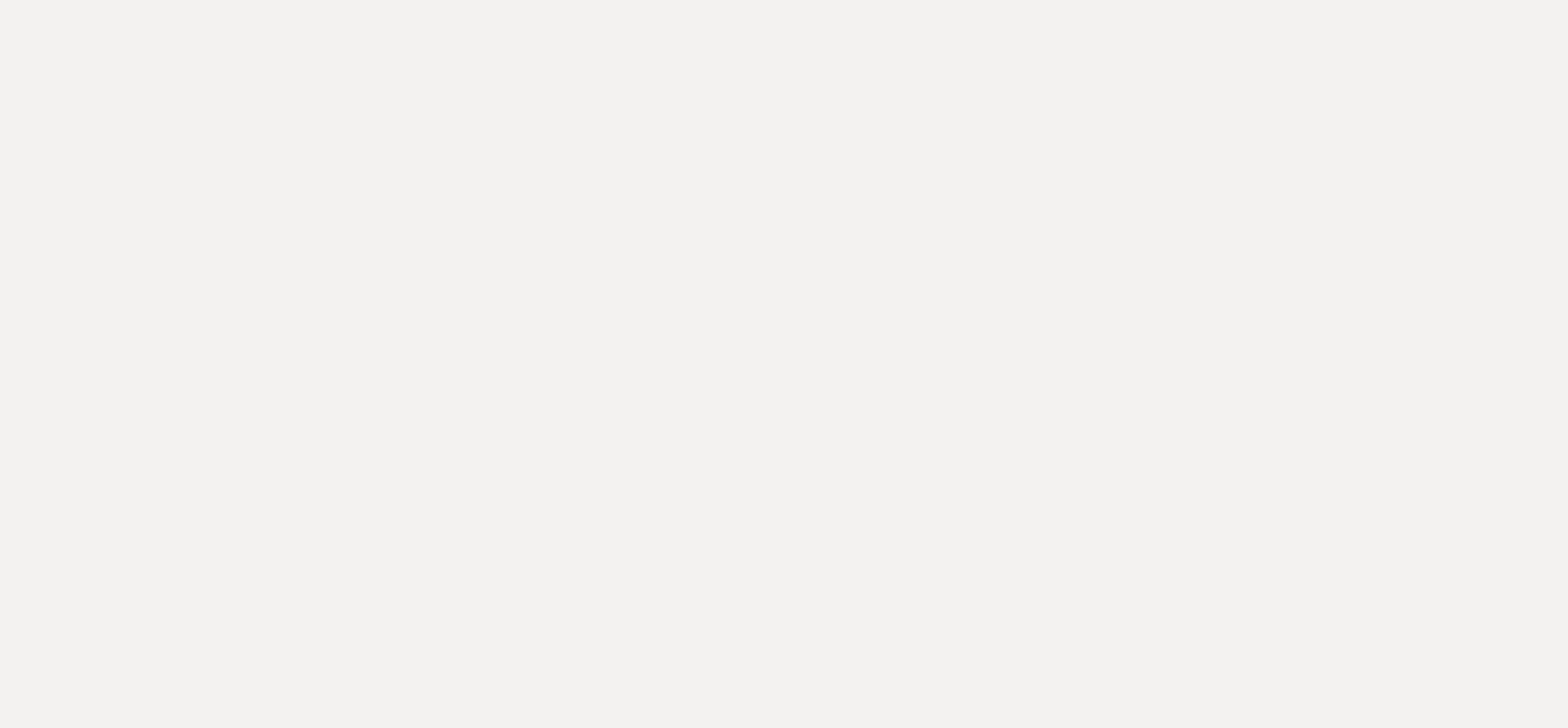
select select "6"
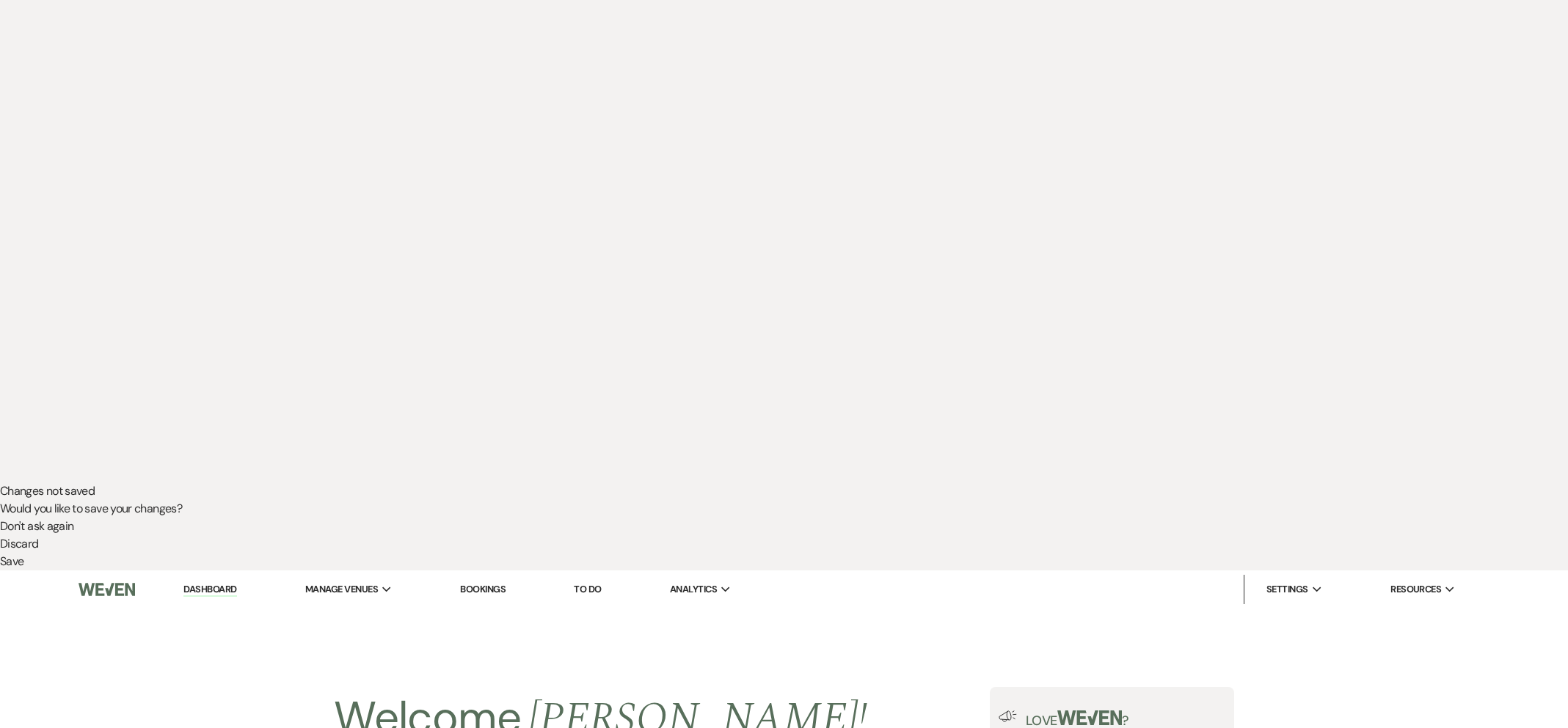
scroll to position [437, 0]
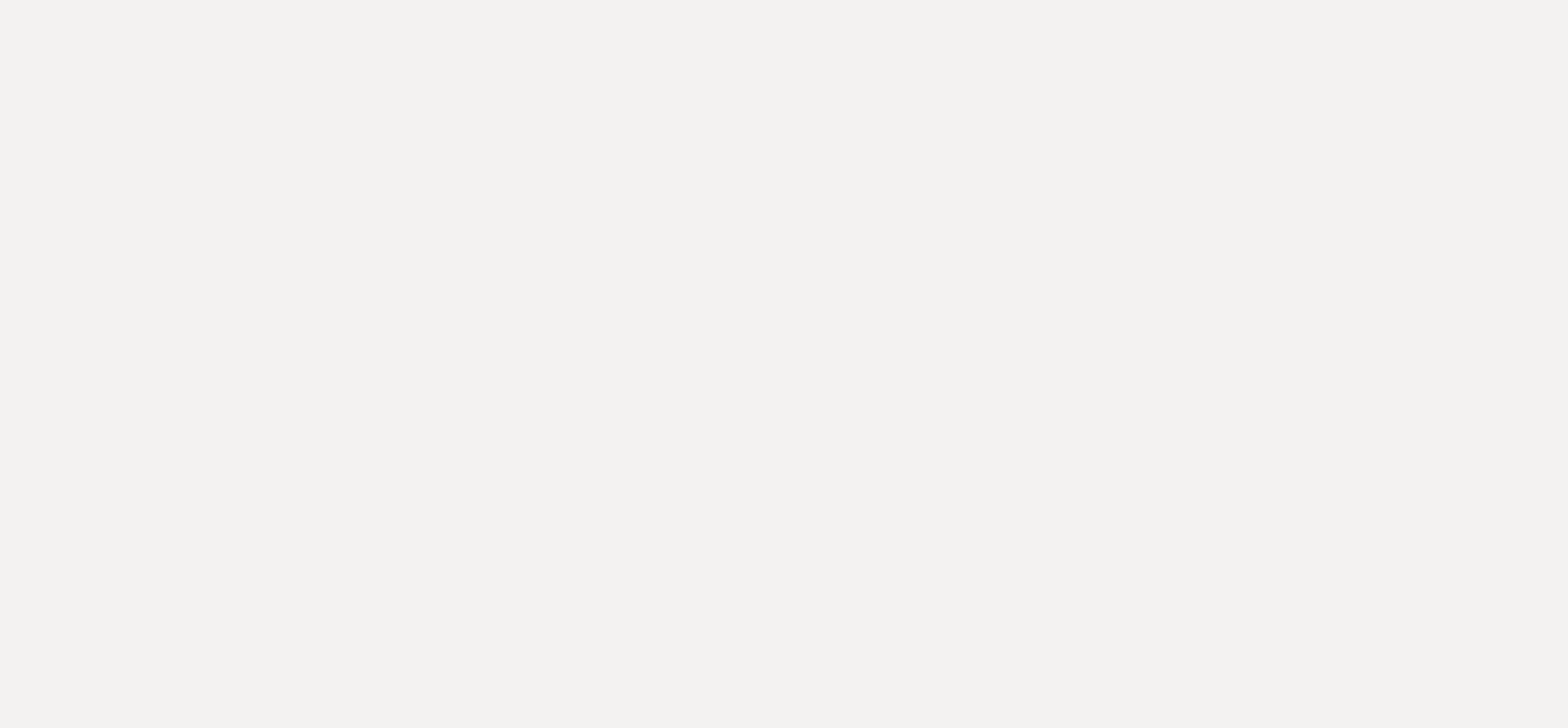
select select "6"
select select "5"
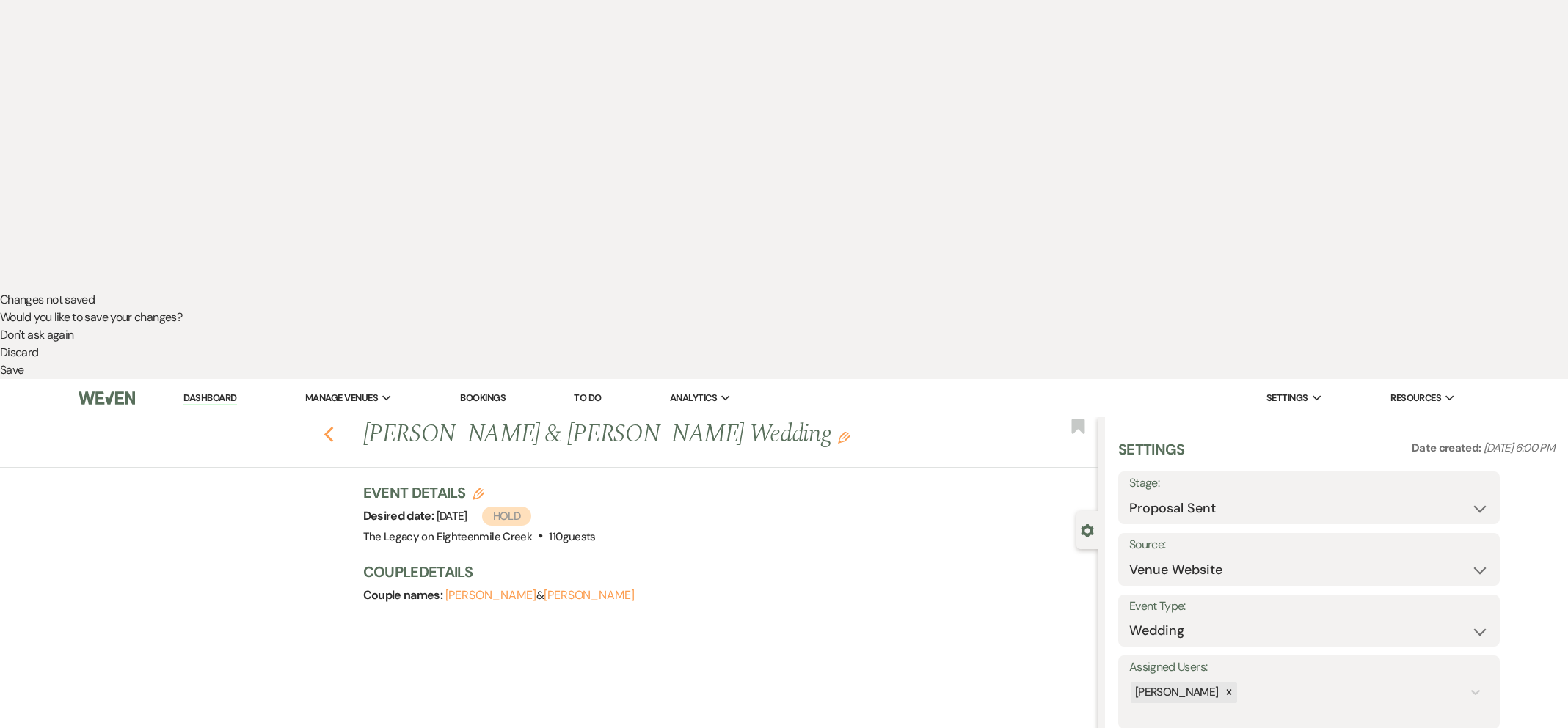
select select "6"
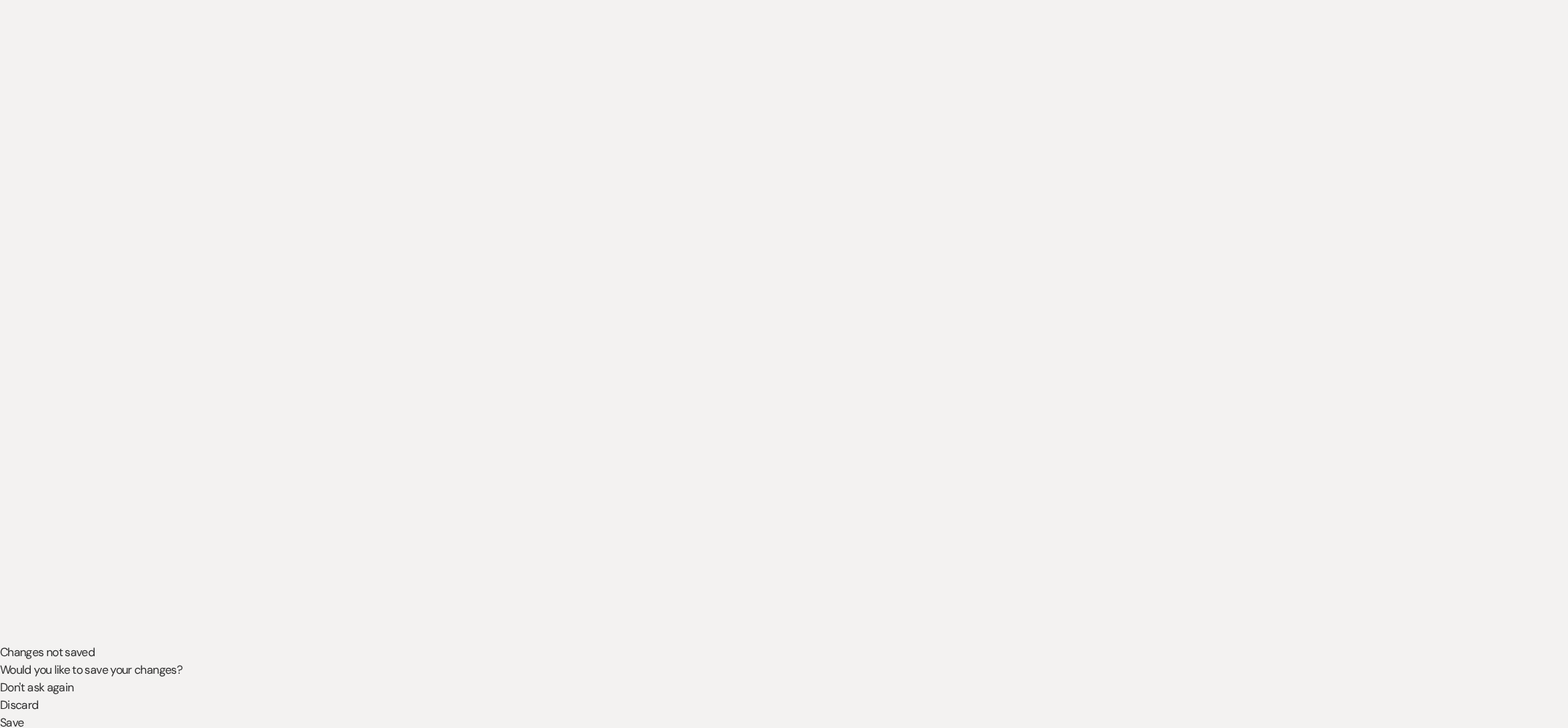
scroll to position [437, 0]
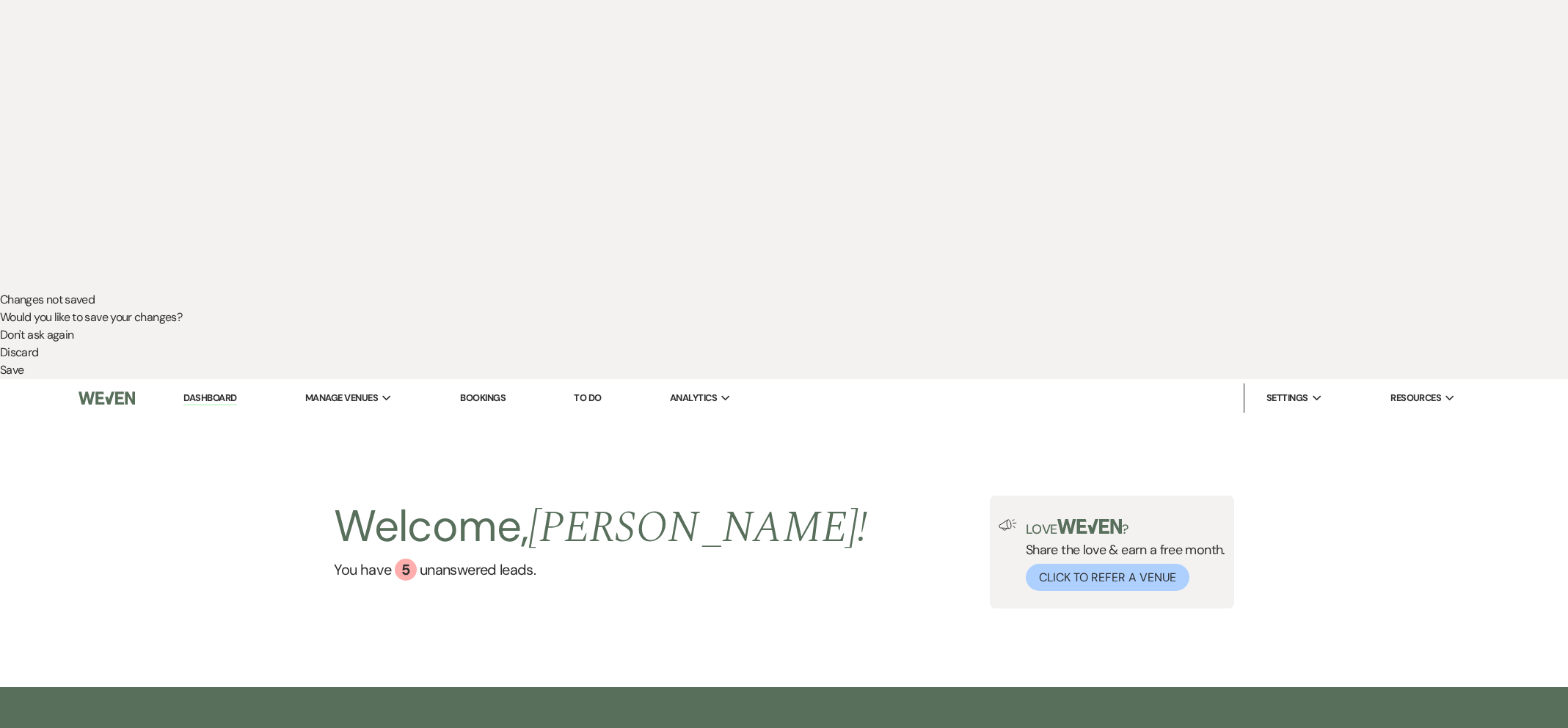
drag, startPoint x: 601, startPoint y: 306, endPoint x: 613, endPoint y: 310, distance: 12.6
